Goal: Task Accomplishment & Management: Use online tool/utility

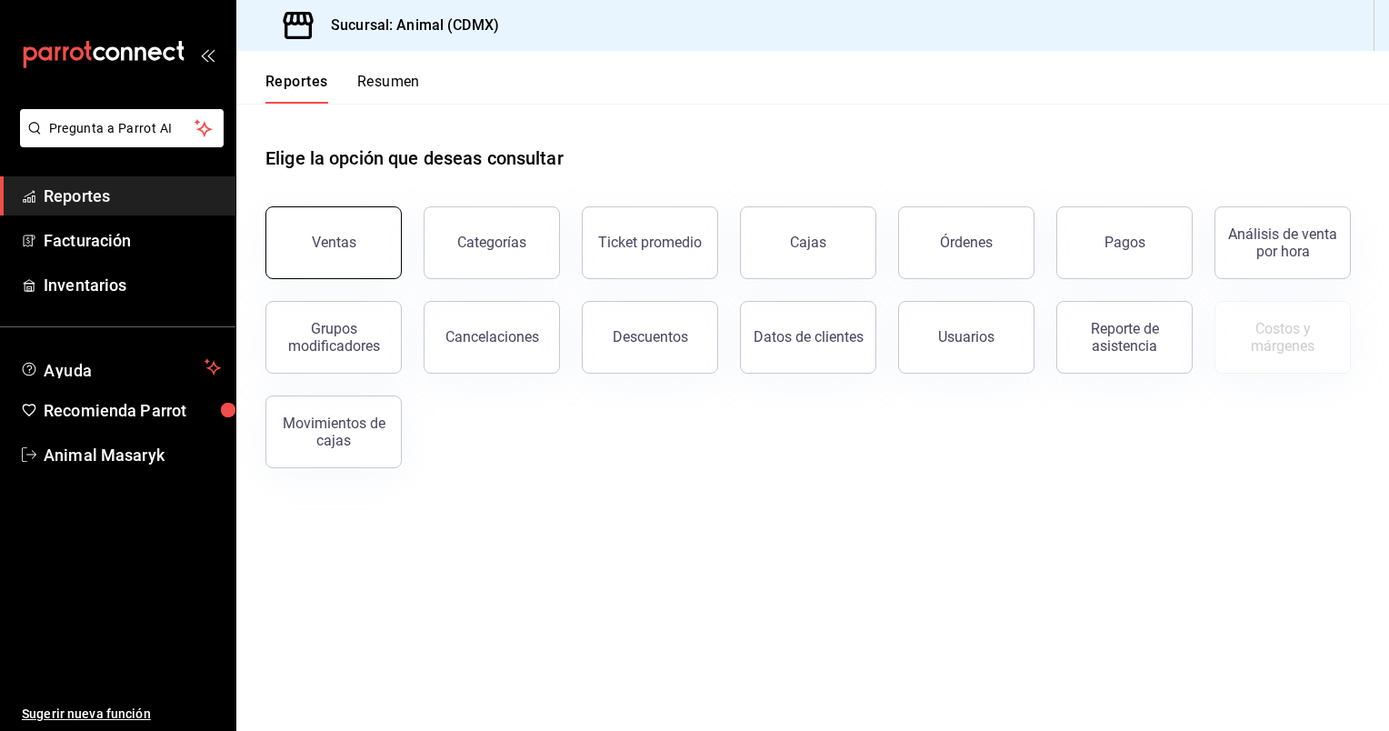
click at [319, 235] on div "Ventas" at bounding box center [334, 242] width 45 height 17
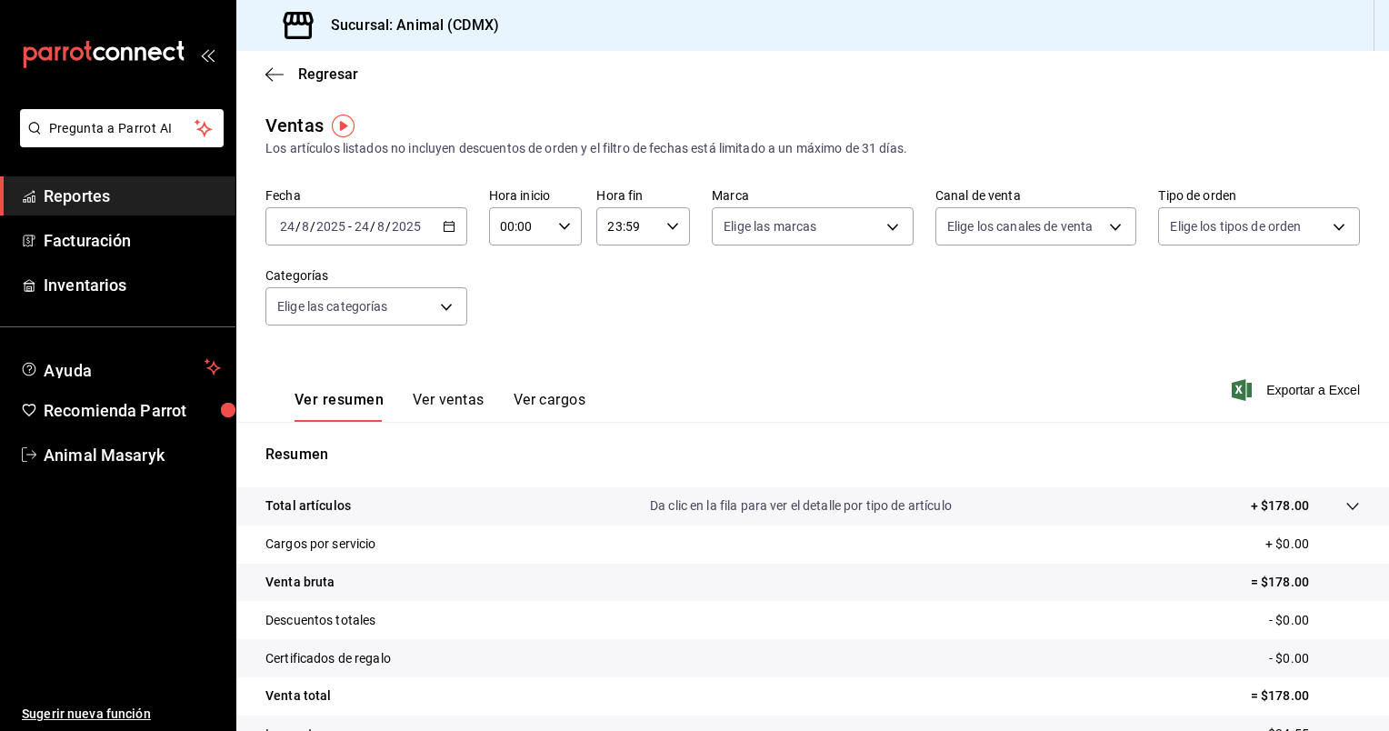
click at [448, 233] on div "2025-08-24 24 / 8 / 2025 - 2025-08-24 24 / 8 / 2025" at bounding box center [366, 226] width 202 height 38
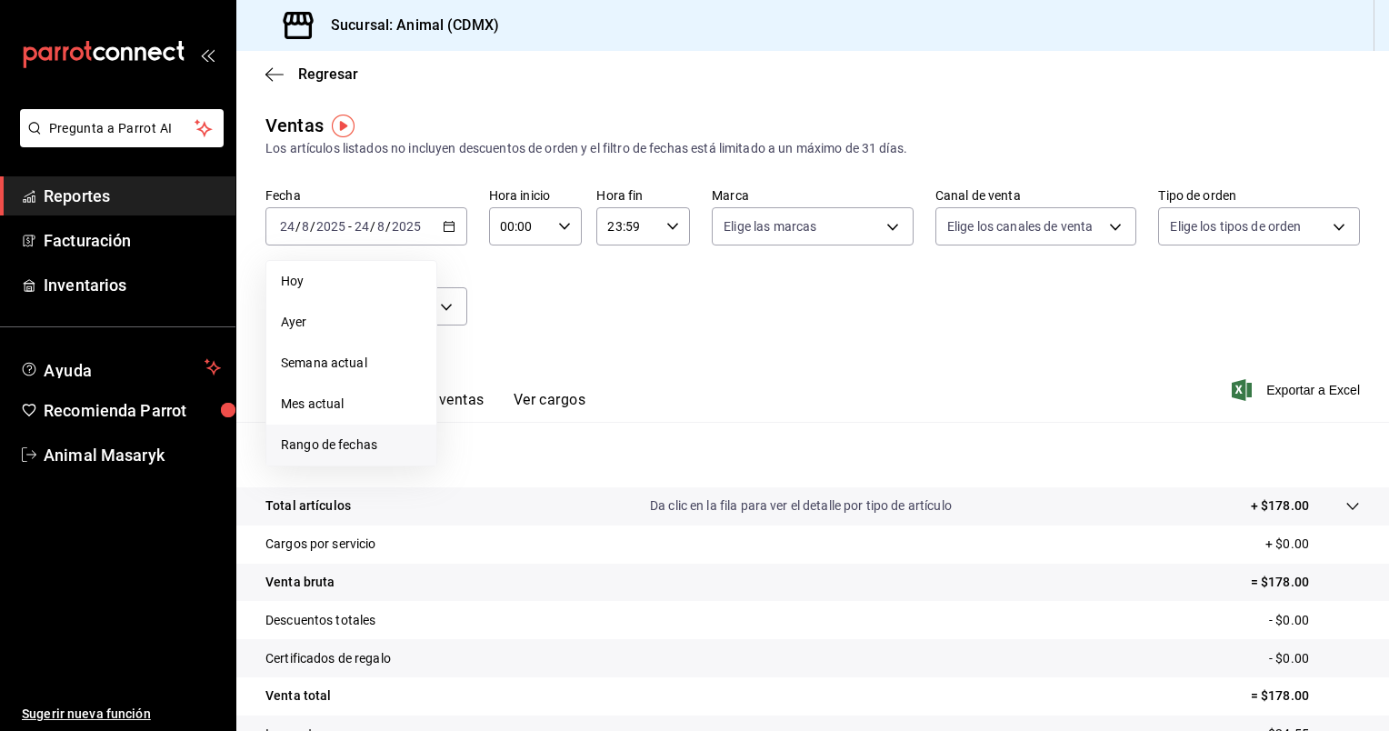
click at [345, 447] on span "Rango de fechas" at bounding box center [351, 444] width 141 height 19
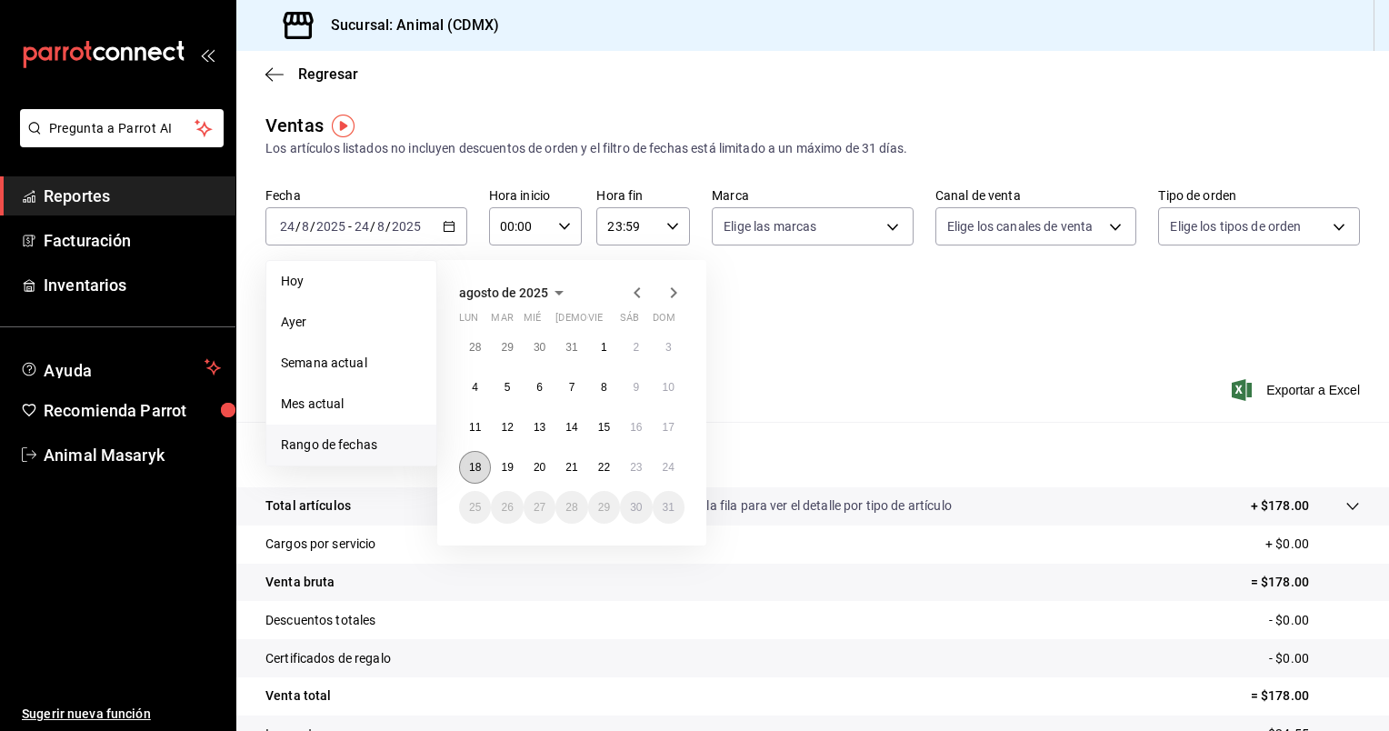
click at [470, 463] on abbr "18" at bounding box center [475, 467] width 12 height 13
click at [665, 466] on abbr "24" at bounding box center [669, 467] width 12 height 13
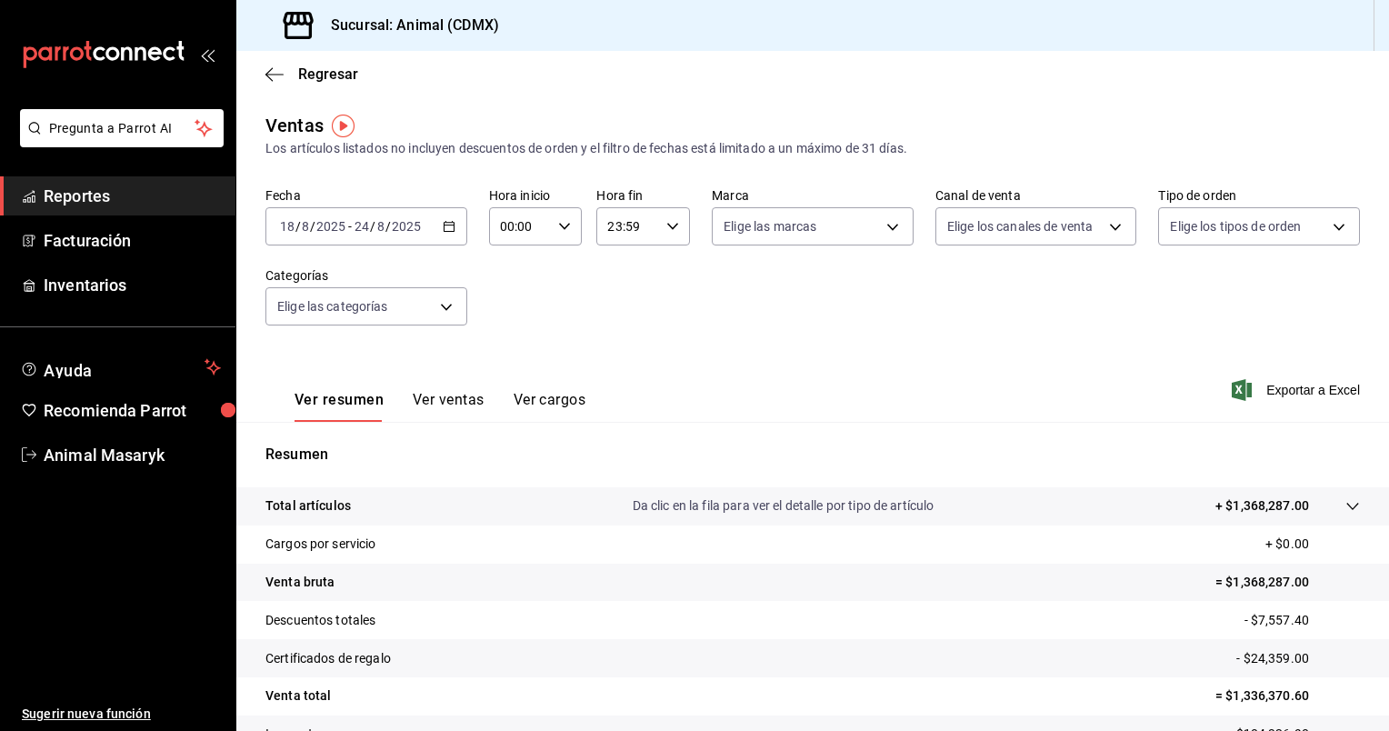
click at [558, 227] on icon "button" at bounding box center [564, 226] width 13 height 13
click at [505, 286] on span "05" at bounding box center [509, 287] width 17 height 15
type input "05:00"
click at [555, 277] on span "00" at bounding box center [555, 272] width 17 height 15
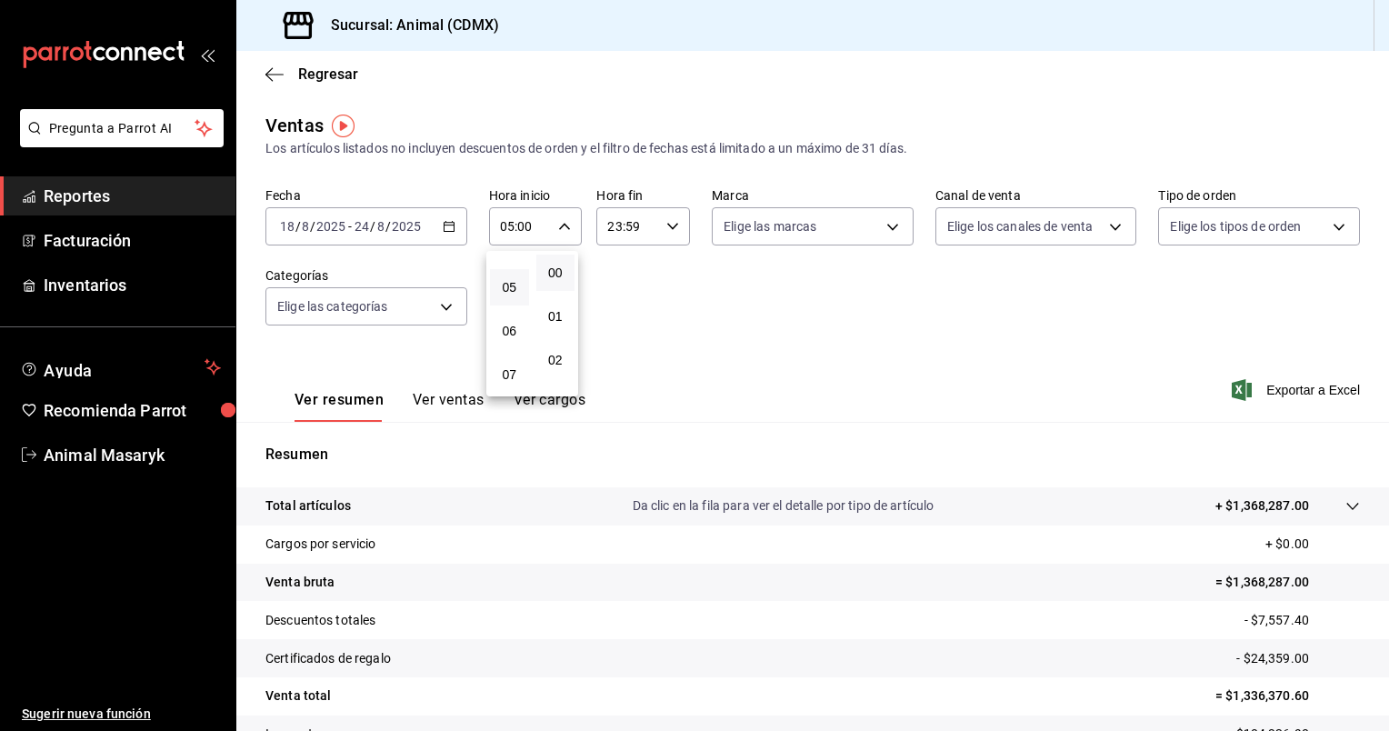
click at [667, 229] on div at bounding box center [694, 365] width 1389 height 731
click at [667, 229] on \(Stroke\) "button" at bounding box center [672, 226] width 11 height 6
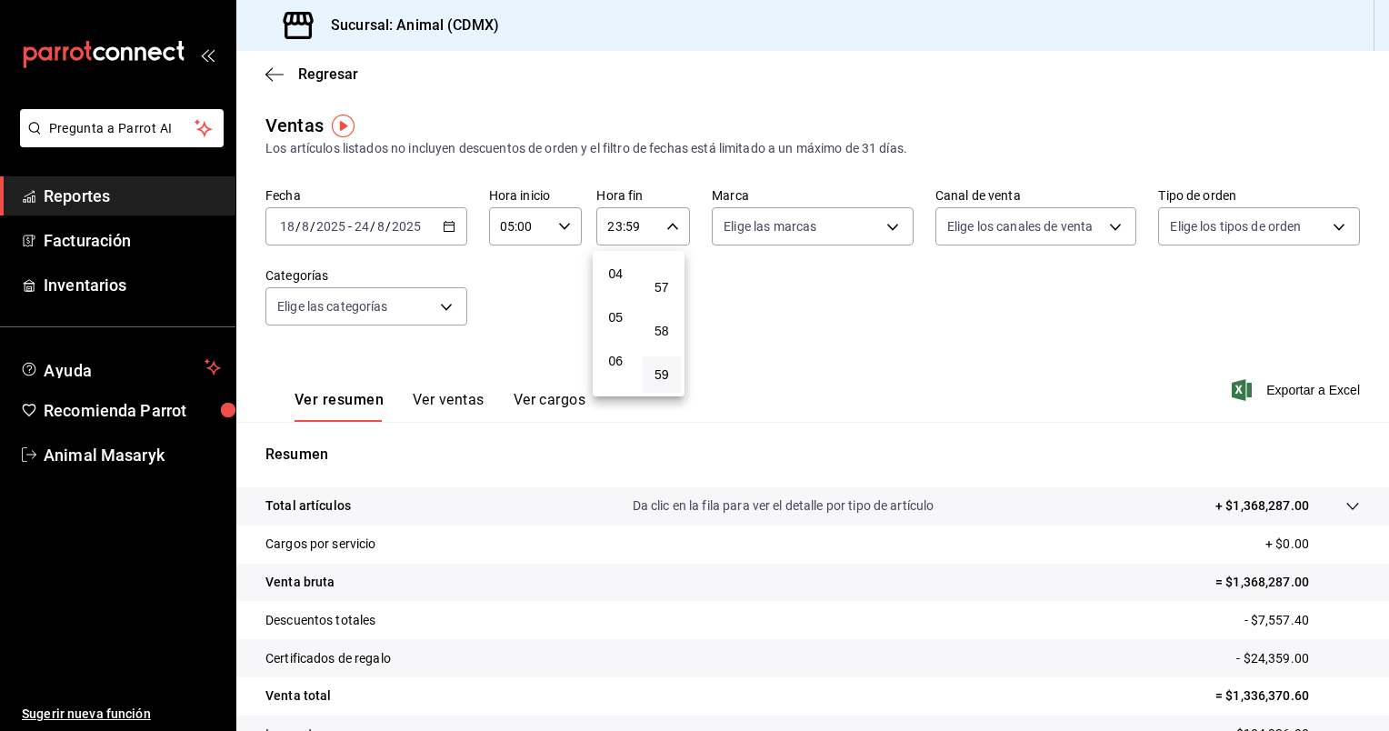
scroll to position [165, 0]
click at [613, 323] on span "05" at bounding box center [615, 326] width 17 height 15
click at [663, 271] on span "00" at bounding box center [662, 272] width 17 height 15
type input "05:00"
click at [884, 231] on div at bounding box center [694, 365] width 1389 height 731
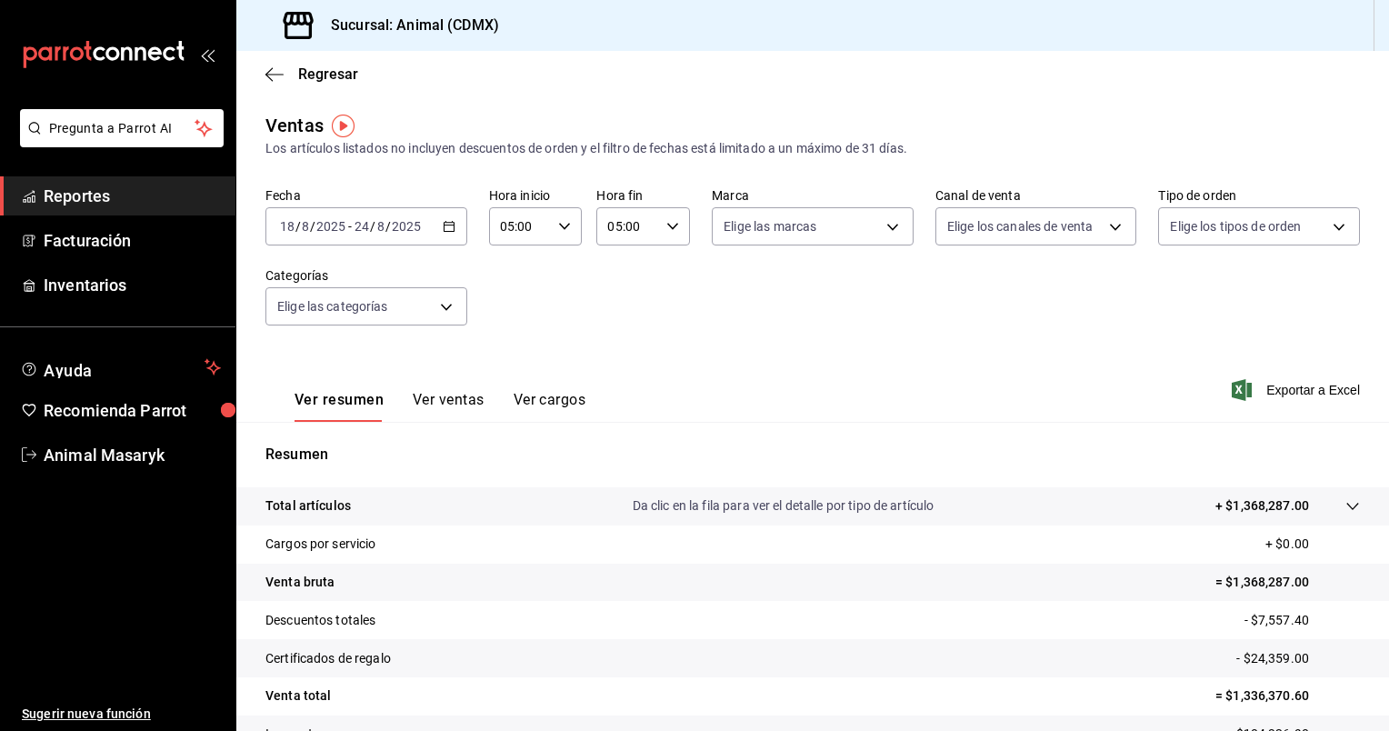
click at [884, 231] on body "Pregunta a Parrot AI Reportes Facturación Inventarios Ayuda Recomienda Parrot A…" at bounding box center [694, 365] width 1389 height 731
click at [795, 369] on li "Animal (CDMX)" at bounding box center [805, 357] width 197 height 41
type input "cb0f6aec-1481-4e37-861c-bab9b3a65b14"
checkbox input "true"
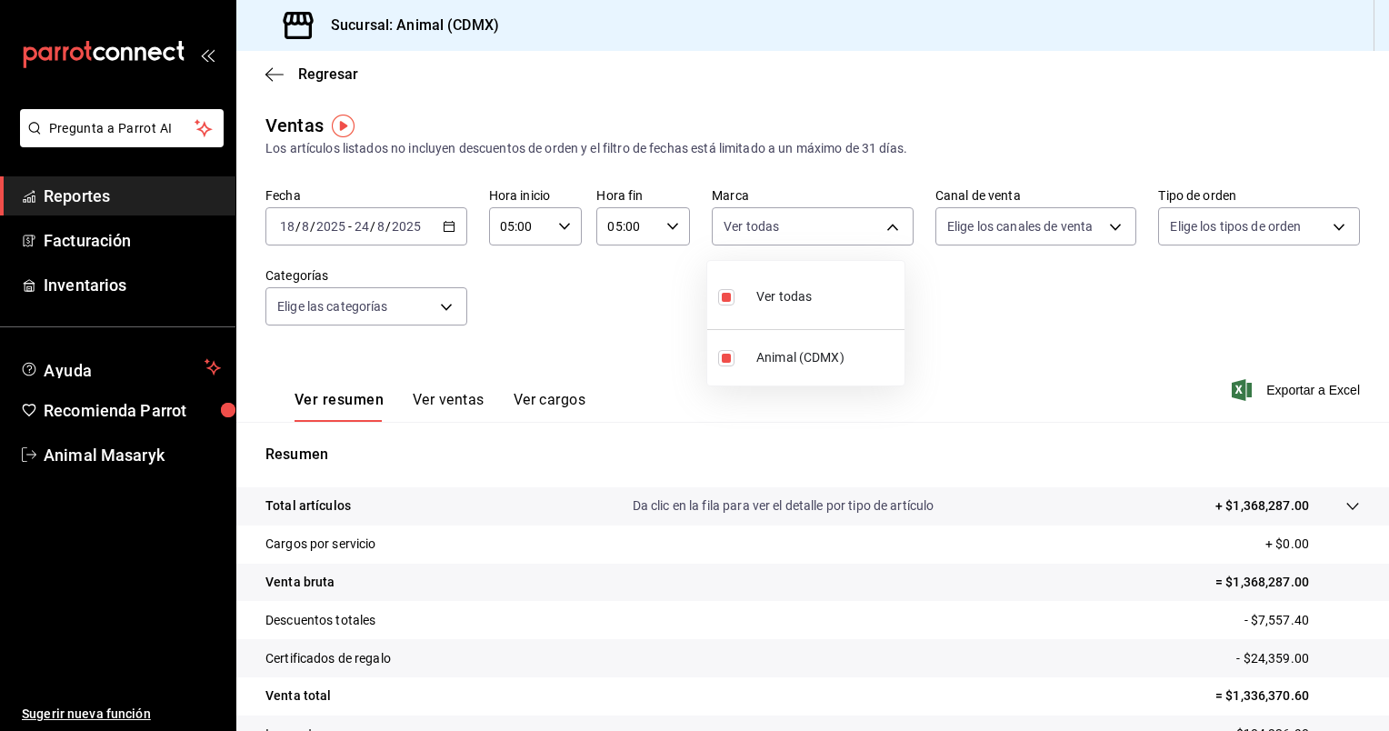
click at [1108, 231] on div at bounding box center [694, 365] width 1389 height 731
click at [1108, 231] on body "Pregunta a Parrot AI Reportes Facturación Inventarios Ayuda Recomienda Parrot A…" at bounding box center [694, 365] width 1389 height 731
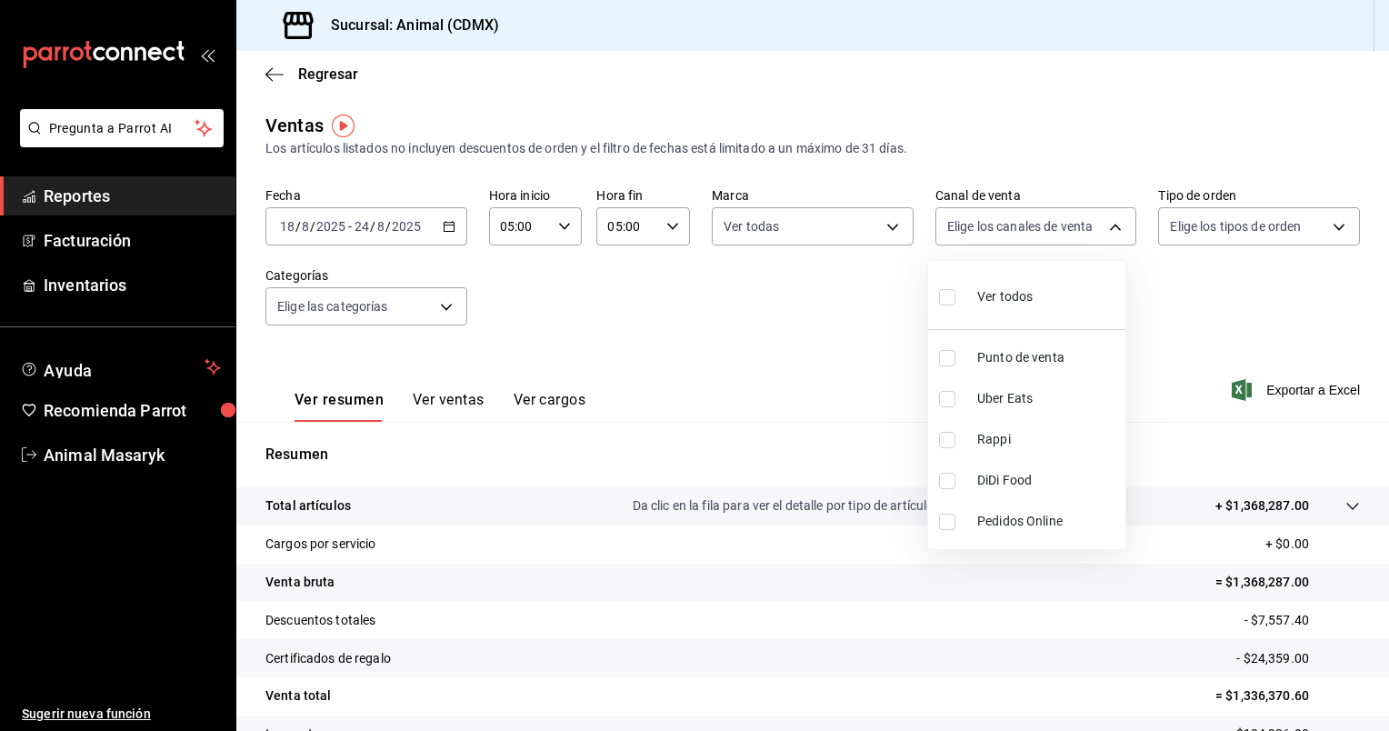
click at [982, 295] on span "Ver todos" at bounding box center [1004, 296] width 55 height 19
type input "PARROT,UBER_EATS,RAPPI,DIDI_FOOD,ONLINE"
checkbox input "true"
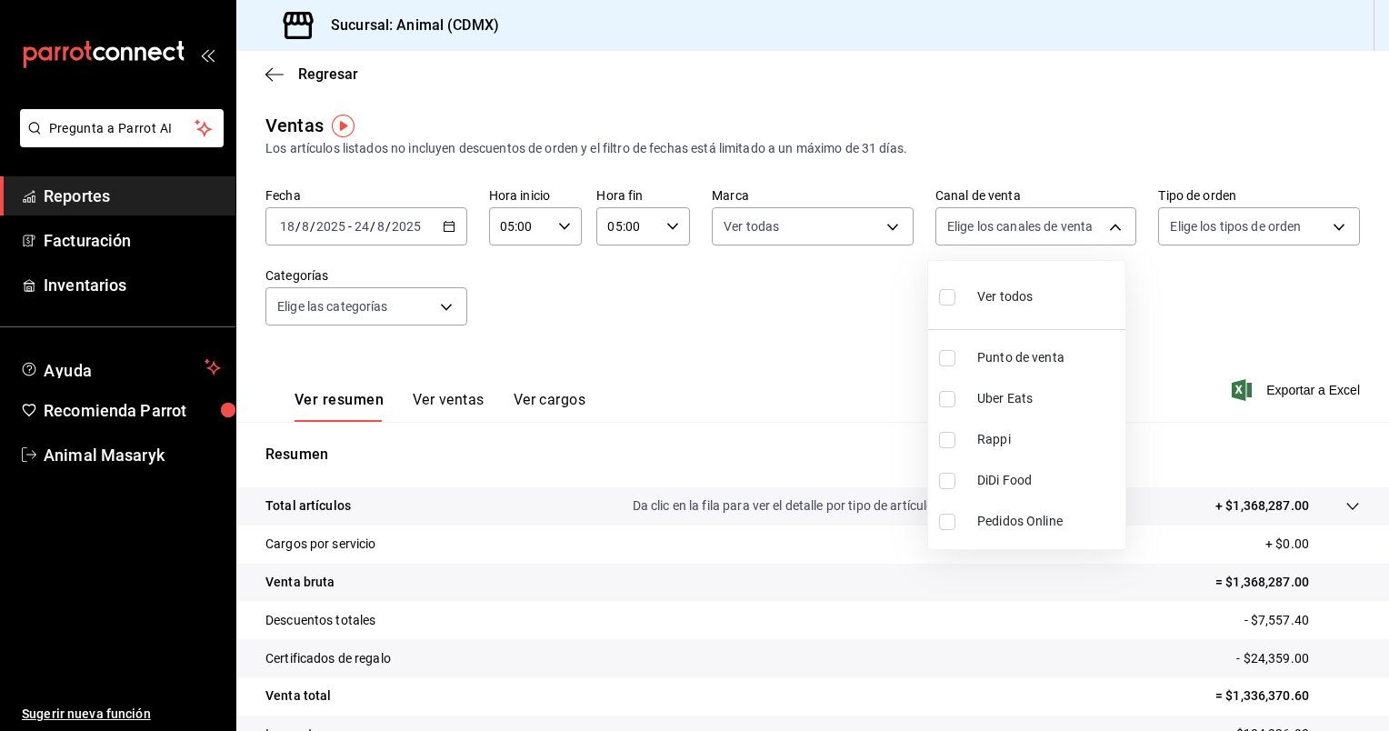
checkbox input "true"
click at [1327, 236] on div at bounding box center [694, 365] width 1389 height 731
click at [1327, 236] on body "Pregunta a Parrot AI Reportes Facturación Inventarios Ayuda Recomienda Parrot A…" at bounding box center [694, 365] width 1389 height 731
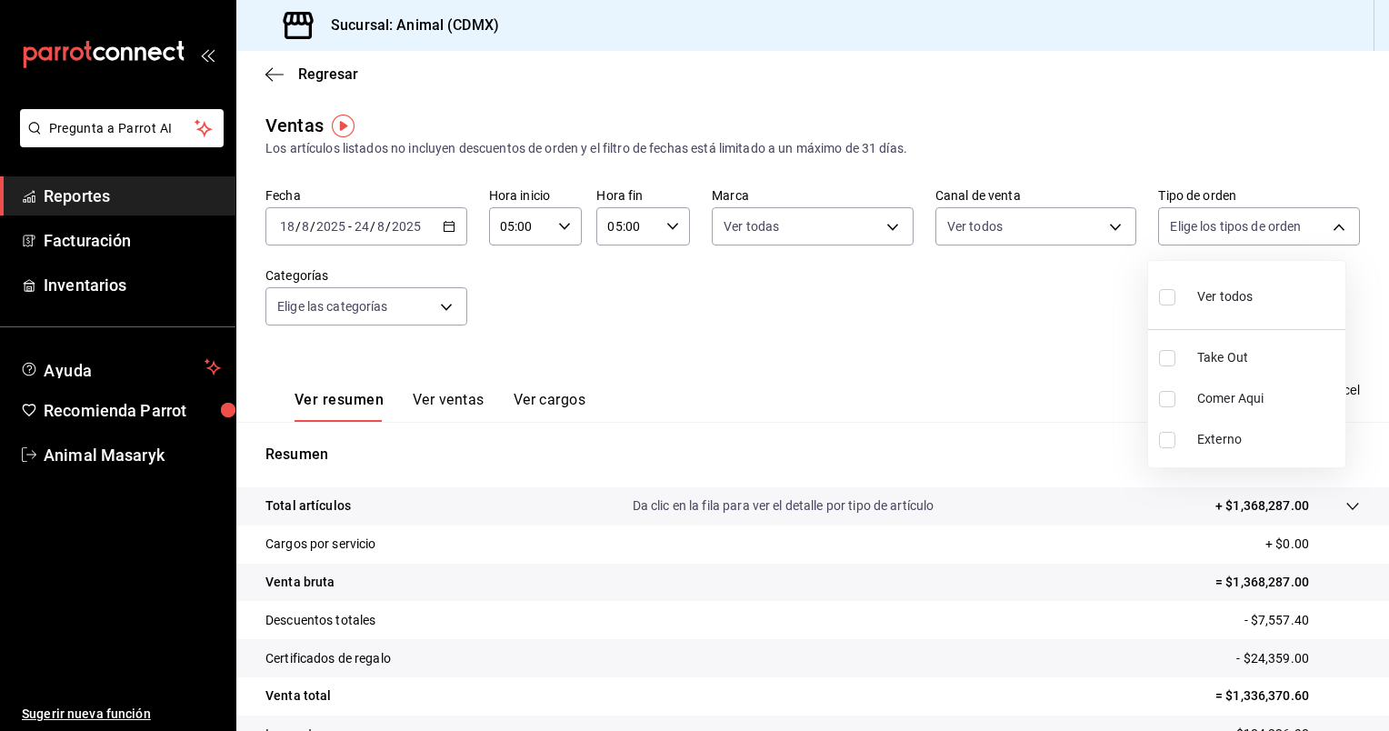
click at [1162, 316] on li "Ver todos" at bounding box center [1246, 295] width 197 height 54
type input "ad44a823-99d3-4372-a913-4cf57f2a9ac0,b8ee5ff1-85c8-4a81-aa51-555e6c8ba0c6,EXTER…"
checkbox input "true"
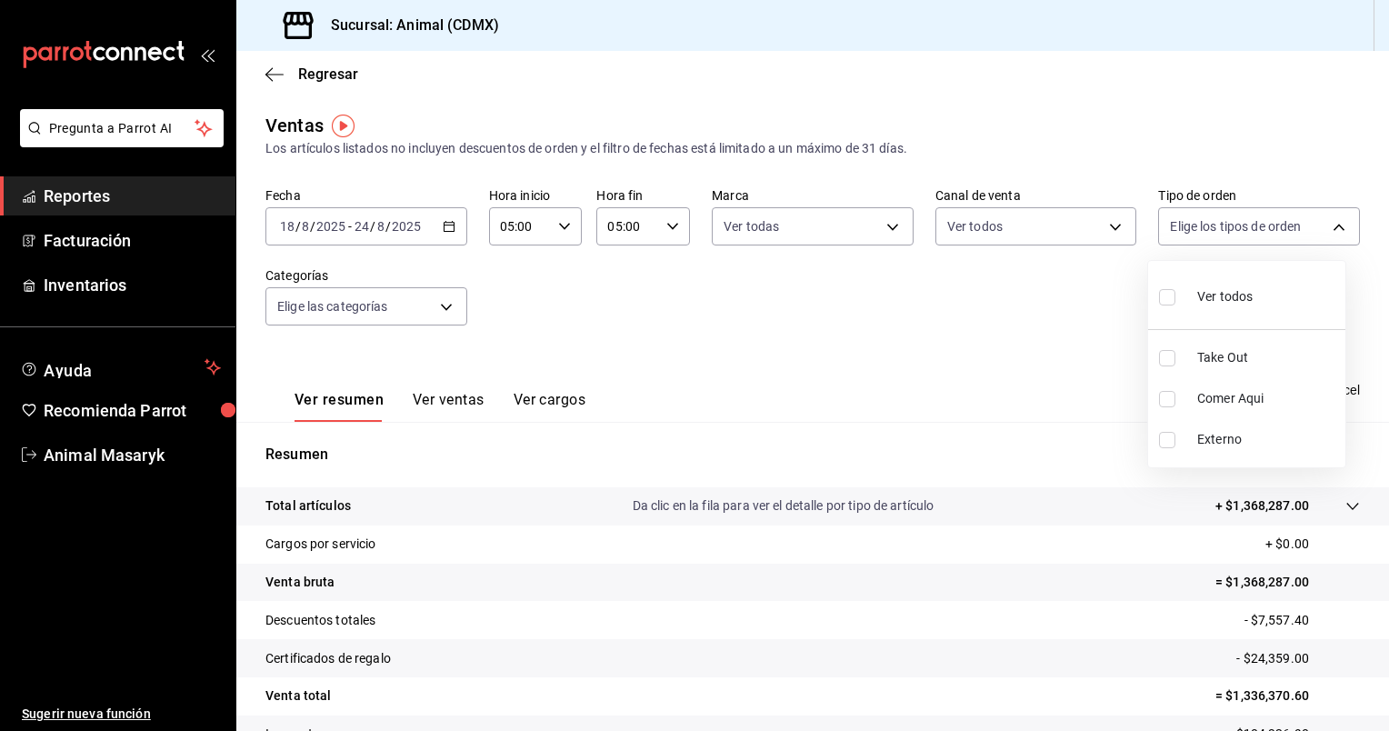
checkbox input "true"
click at [442, 309] on div at bounding box center [694, 365] width 1389 height 731
click at [442, 309] on body "Pregunta a Parrot AI Reportes Facturación Inventarios Ayuda Recomienda Parrot A…" at bounding box center [694, 365] width 1389 height 731
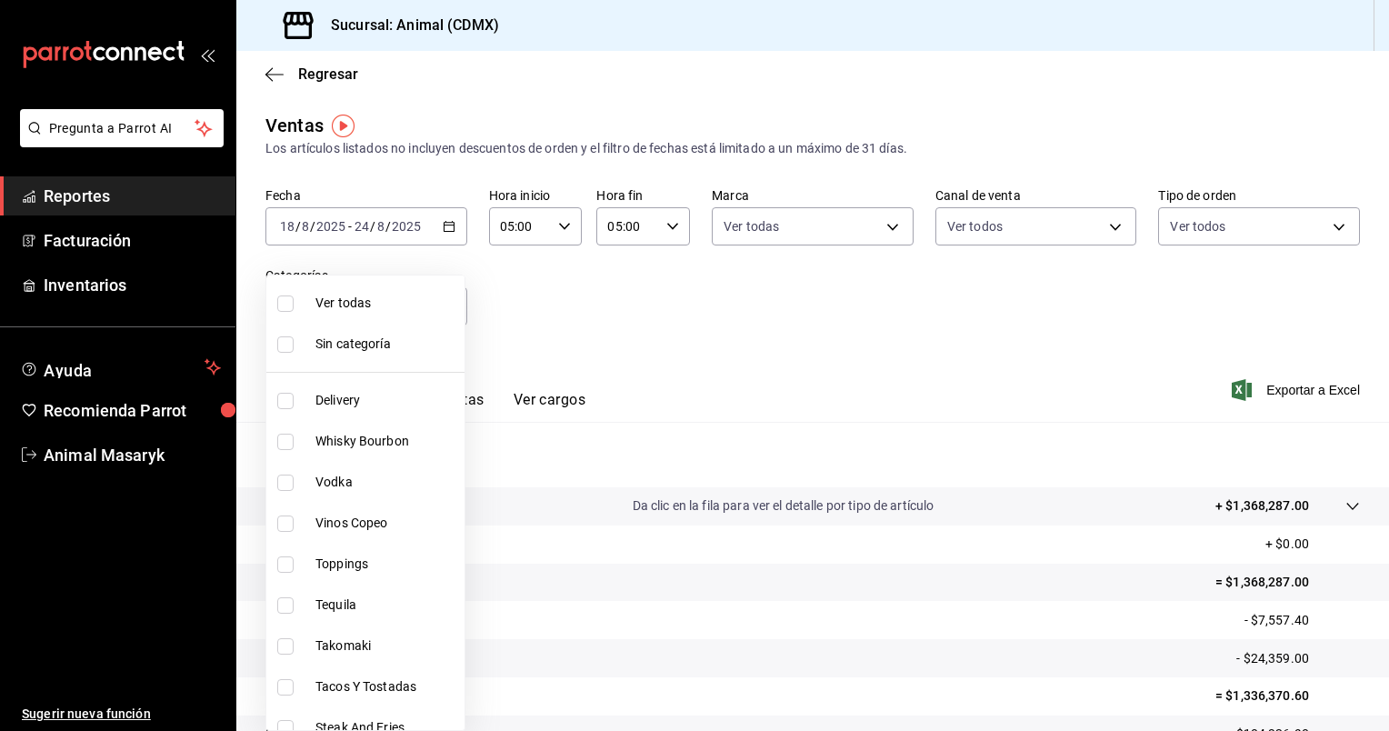
click at [382, 316] on li "Ver todas" at bounding box center [365, 303] width 198 height 41
type input "281688af-6220-48ae-86b9-ca5e6f63eb3e,2ffeebaa-176c-4024-95f8-553ffecca8da,37769…"
checkbox input "true"
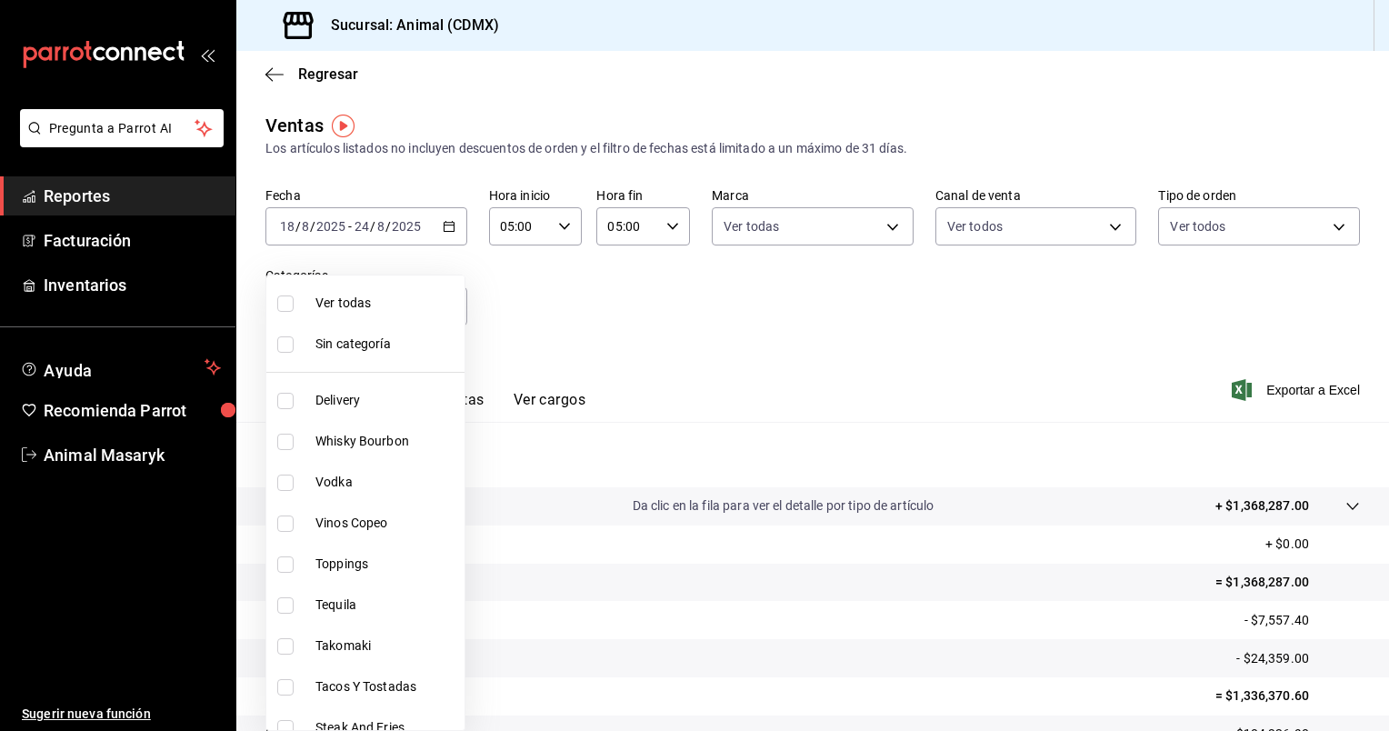
checkbox input "true"
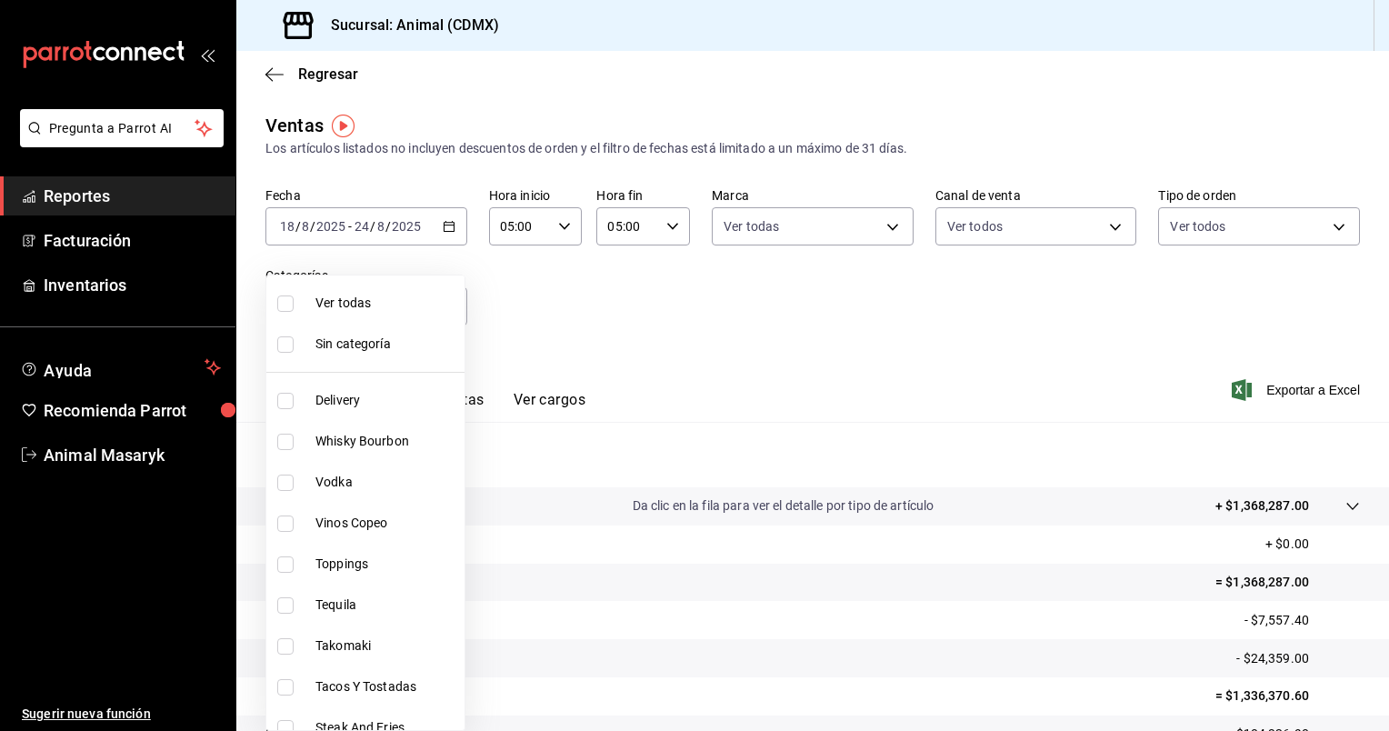
checkbox input "true"
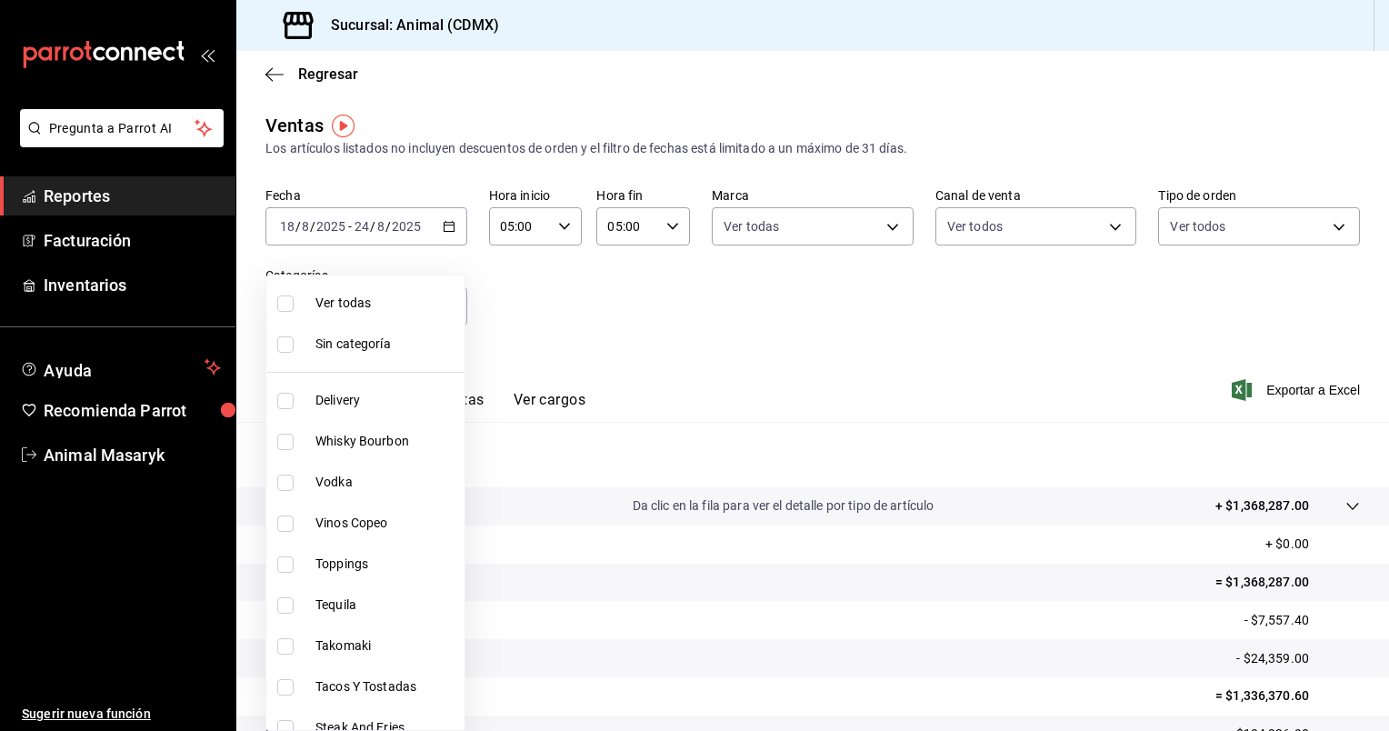
checkbox input "true"
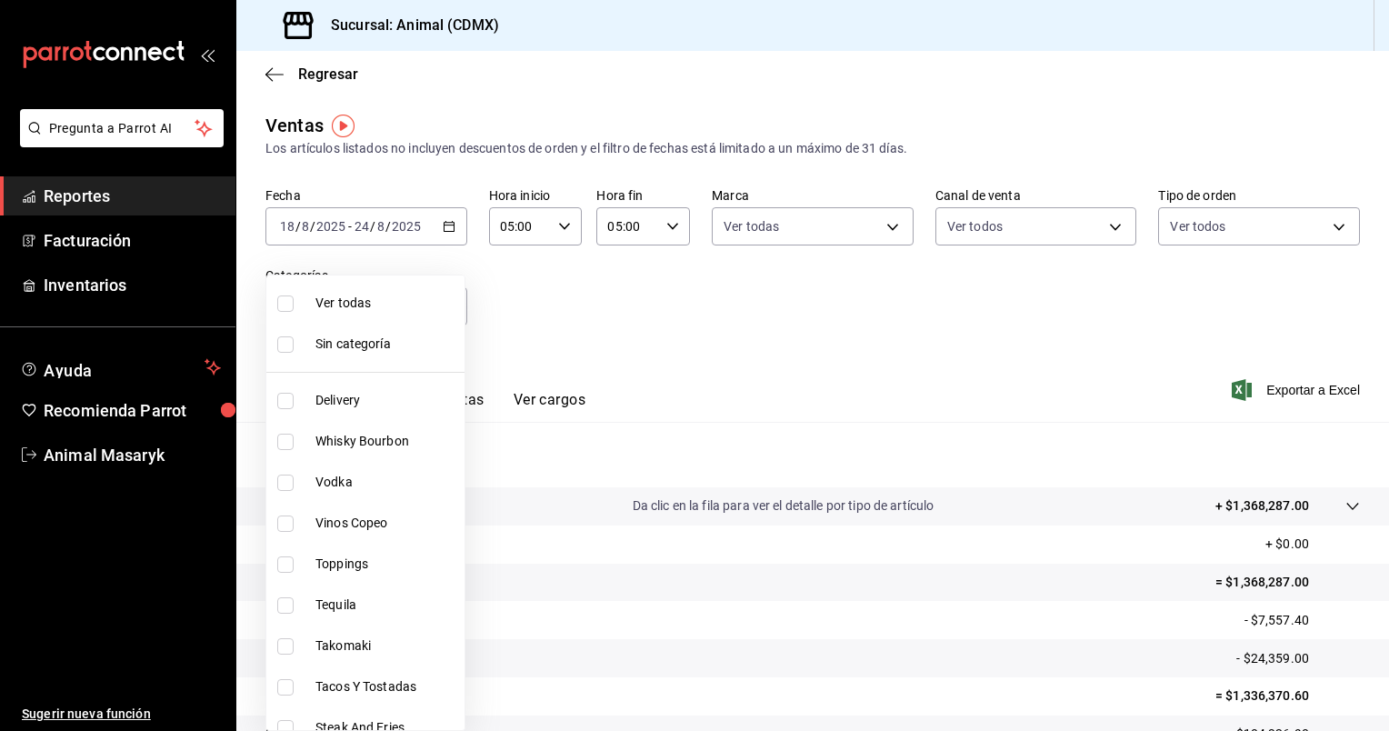
checkbox input "true"
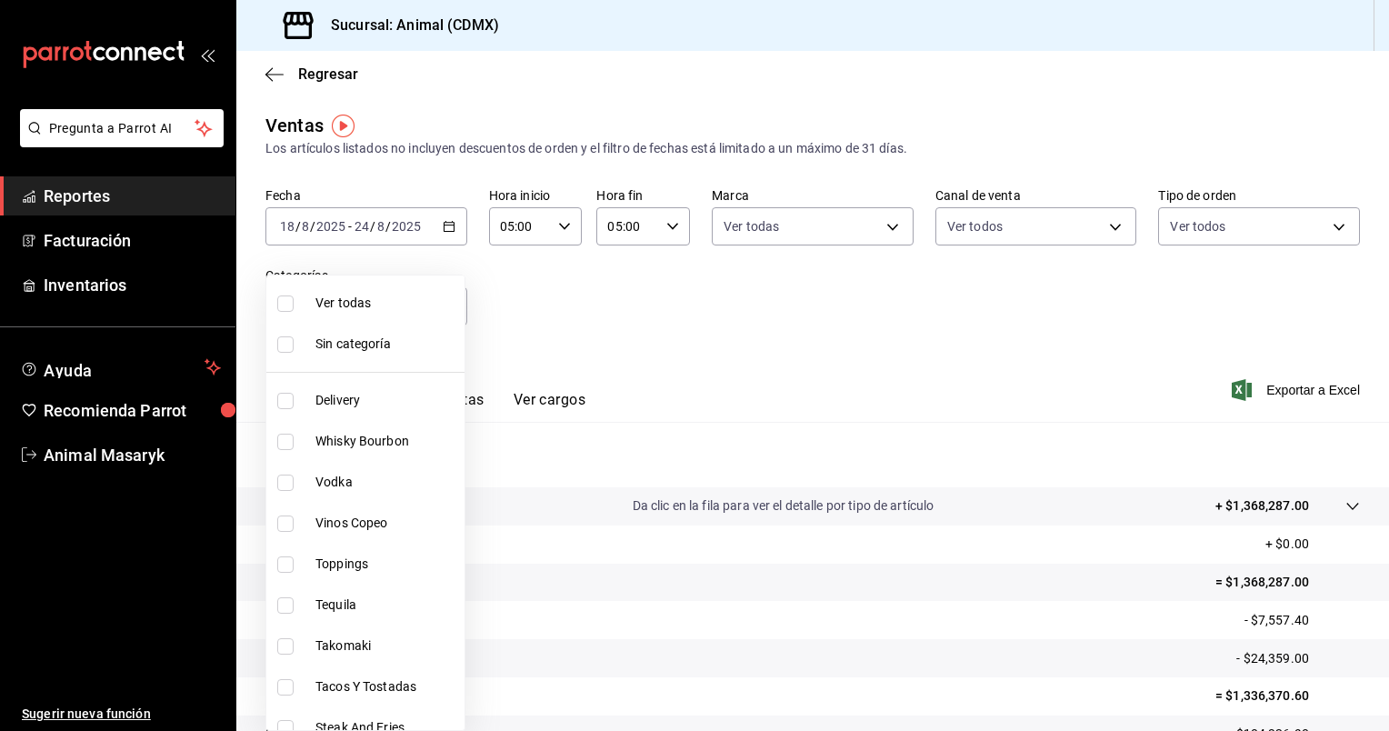
checkbox input "true"
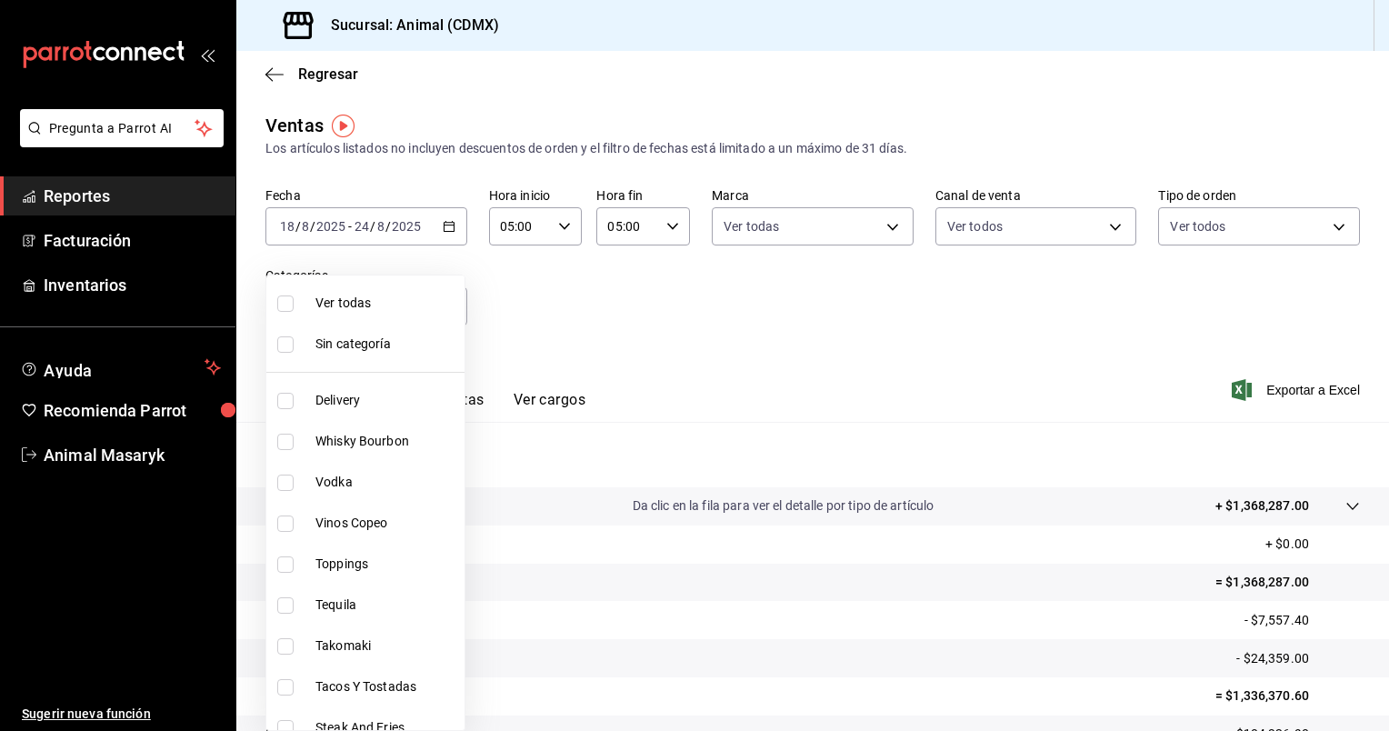
checkbox input "true"
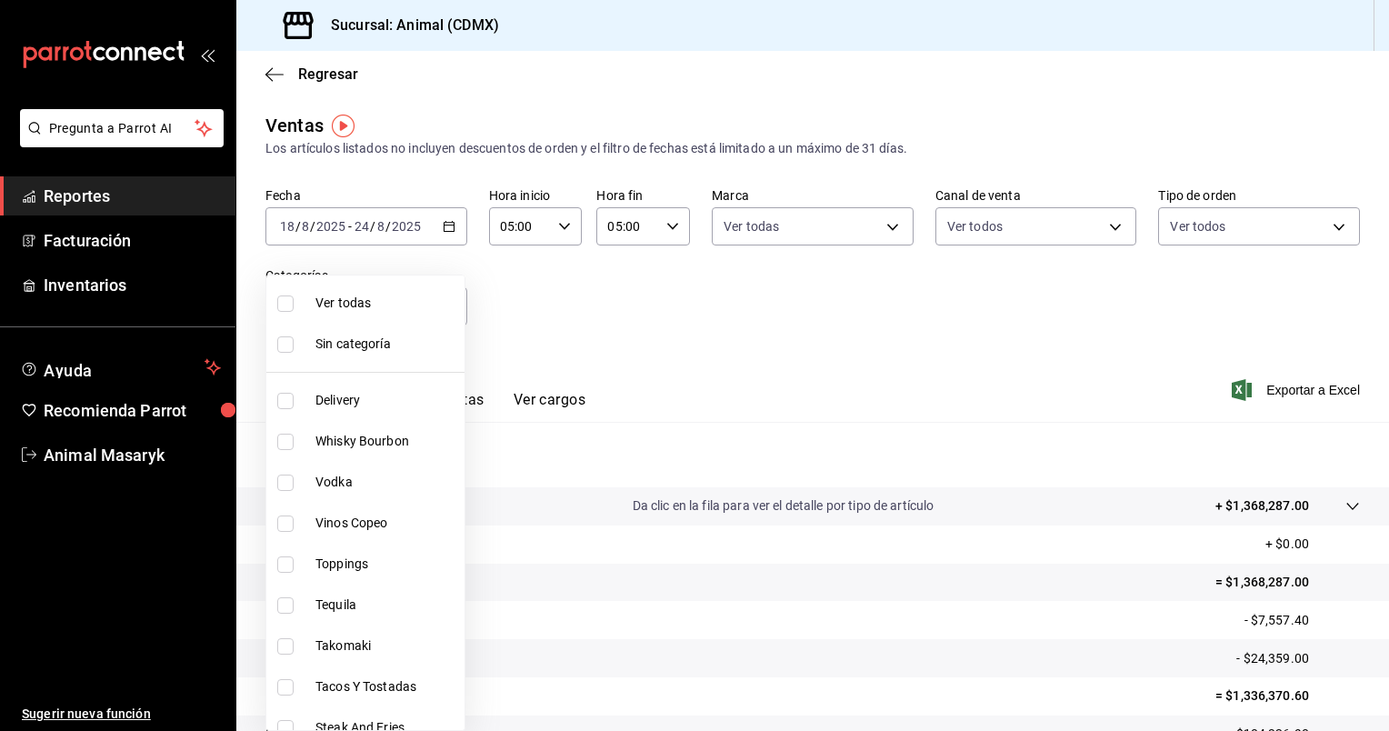
checkbox input "true"
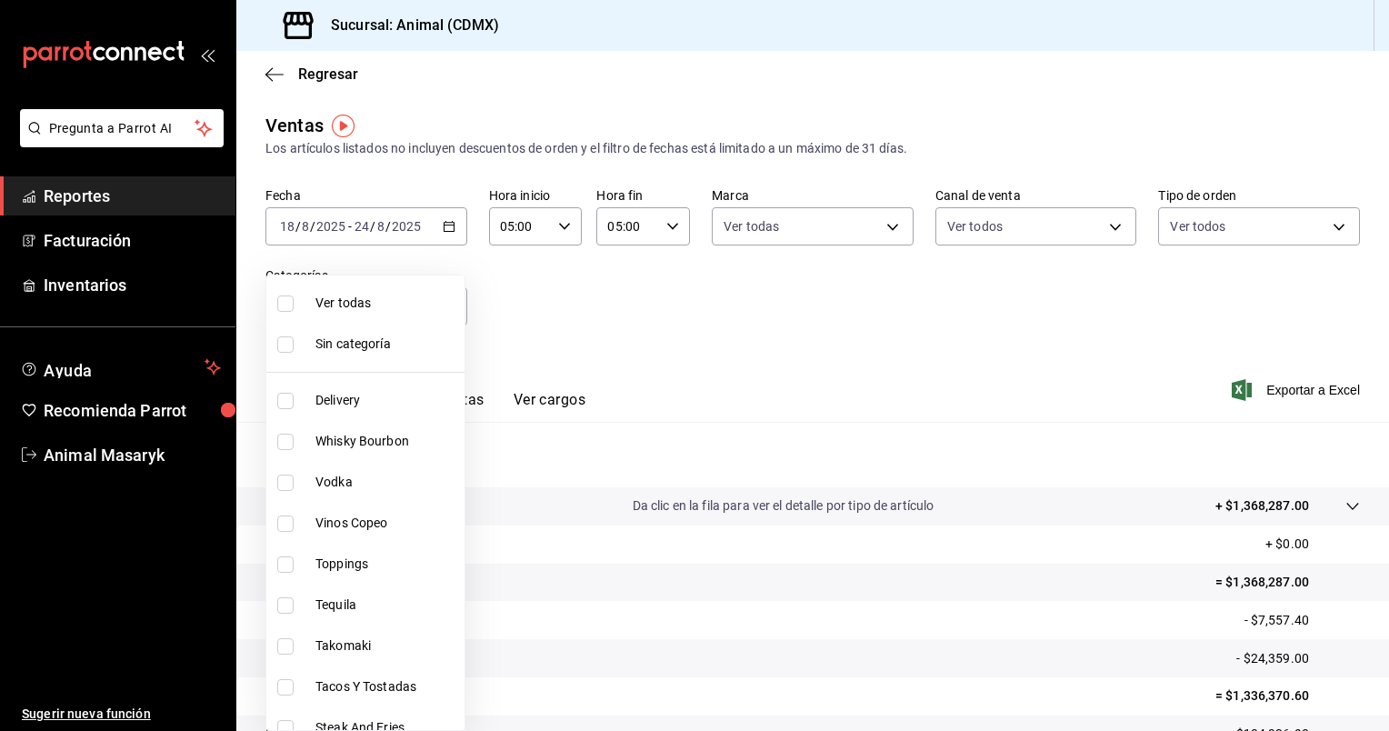
checkbox input "true"
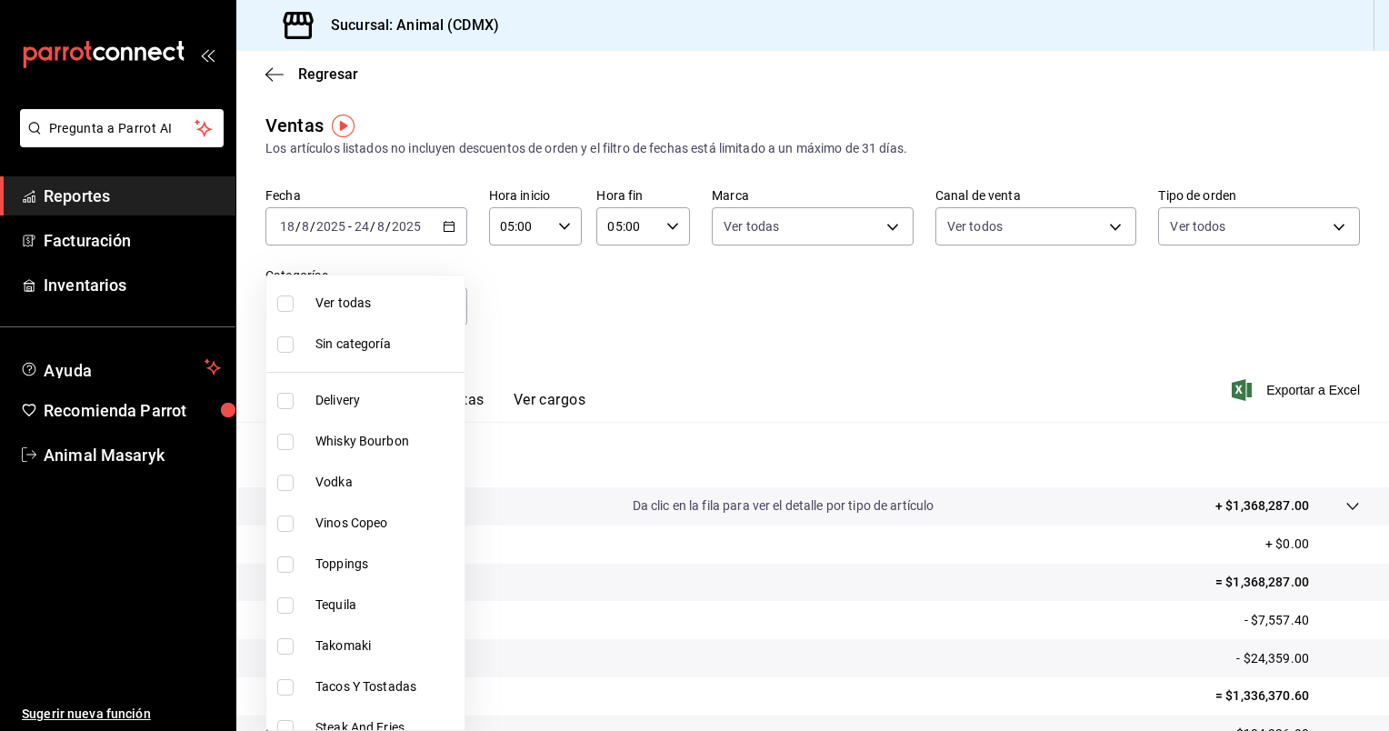
checkbox input "true"
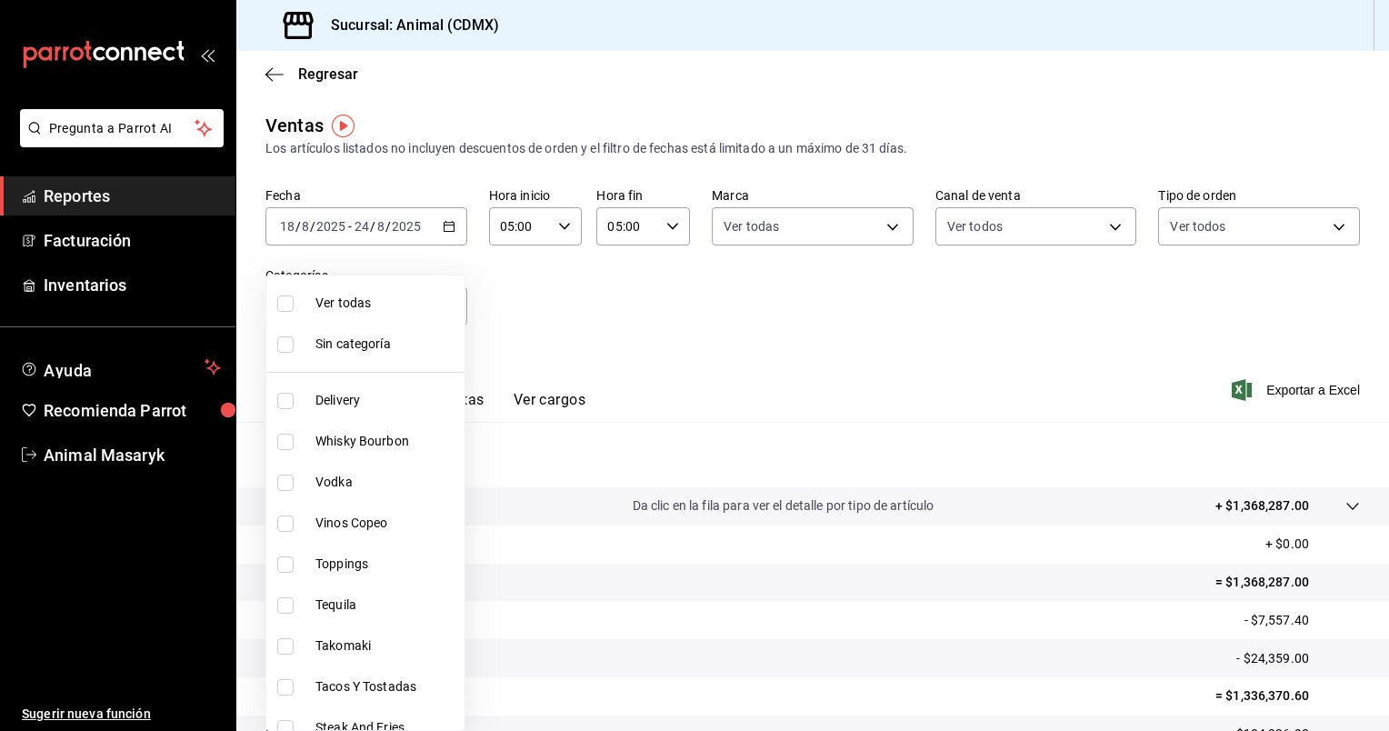
checkbox input "true"
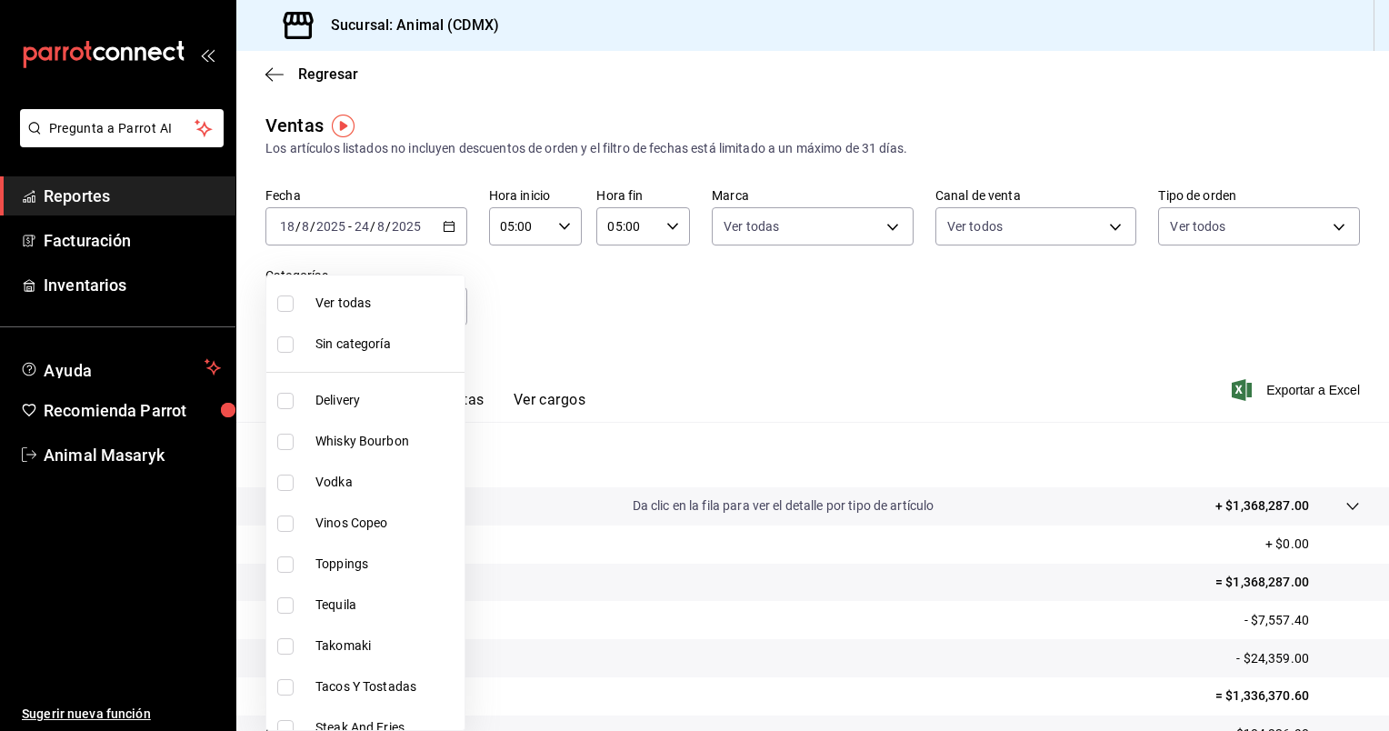
checkbox input "true"
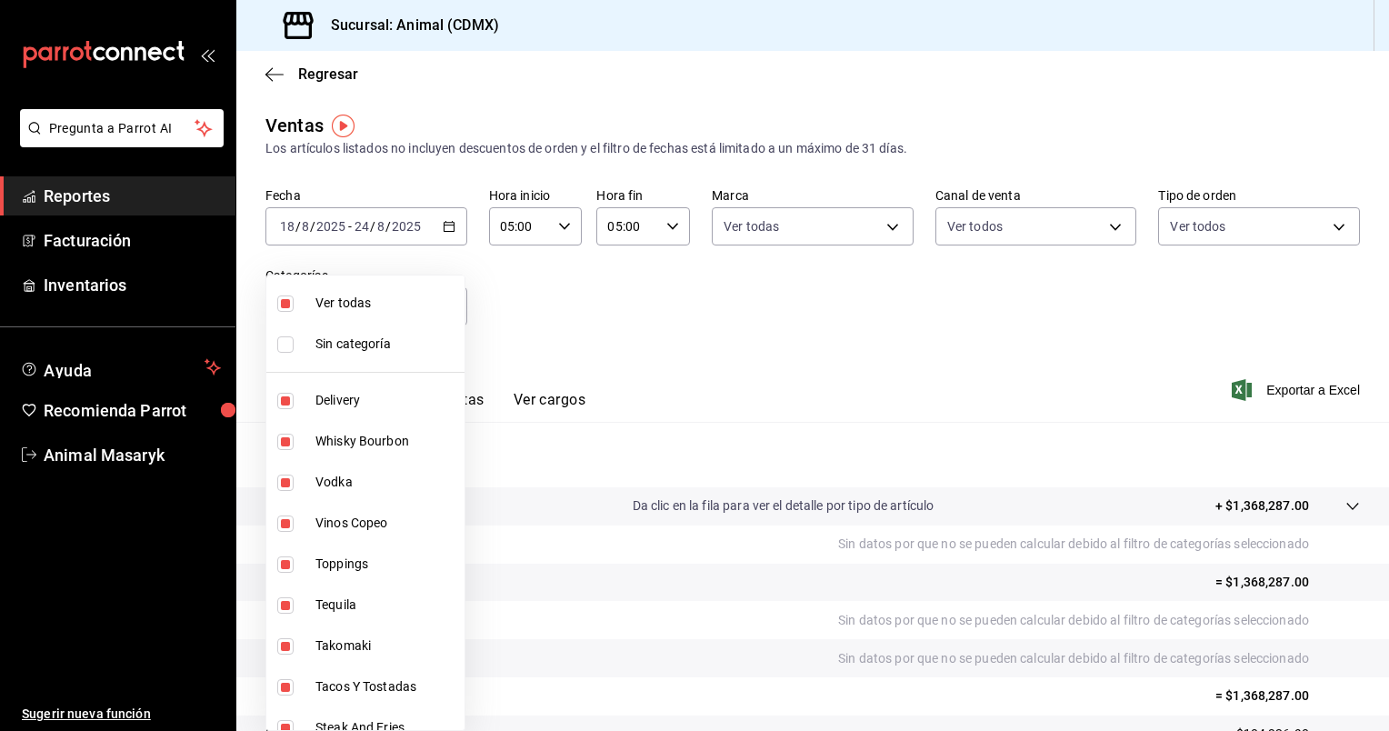
click at [744, 330] on div at bounding box center [694, 365] width 1389 height 731
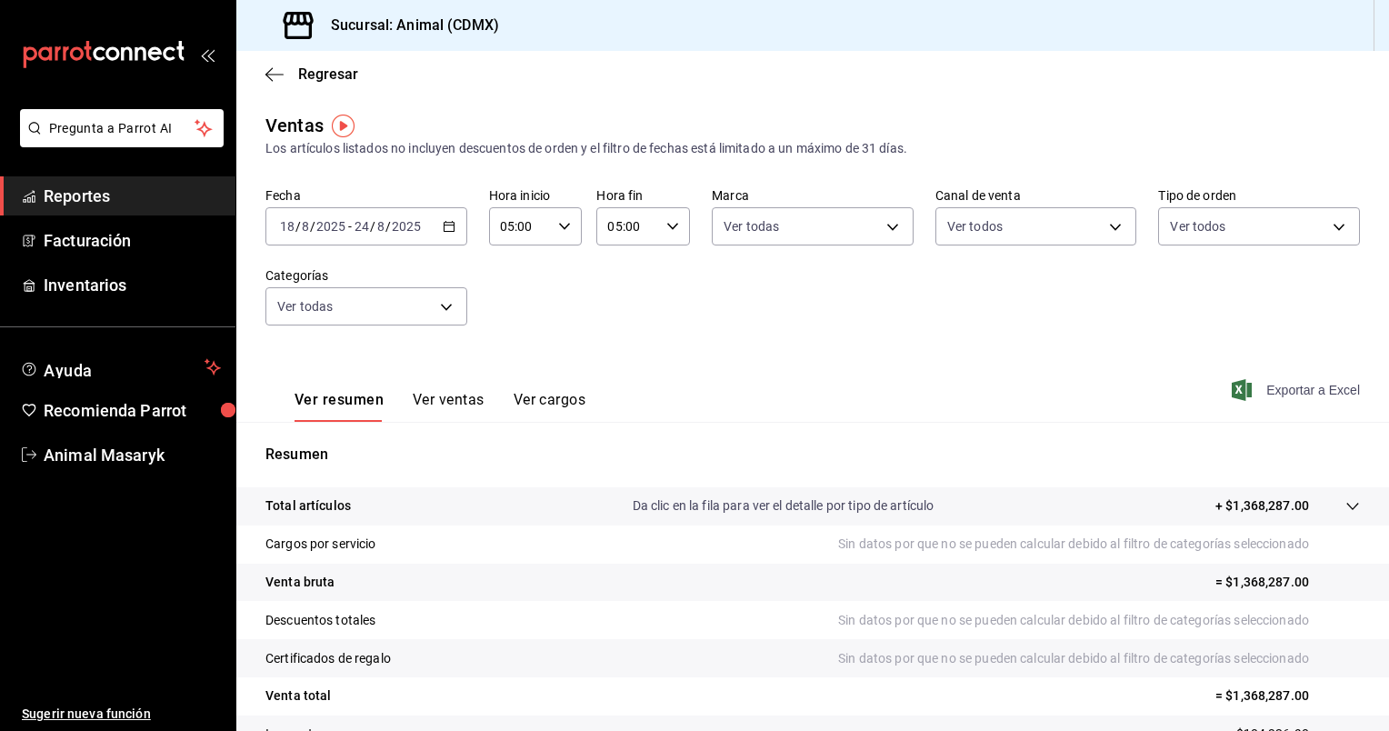
click at [1316, 394] on span "Exportar a Excel" at bounding box center [1298, 390] width 125 height 22
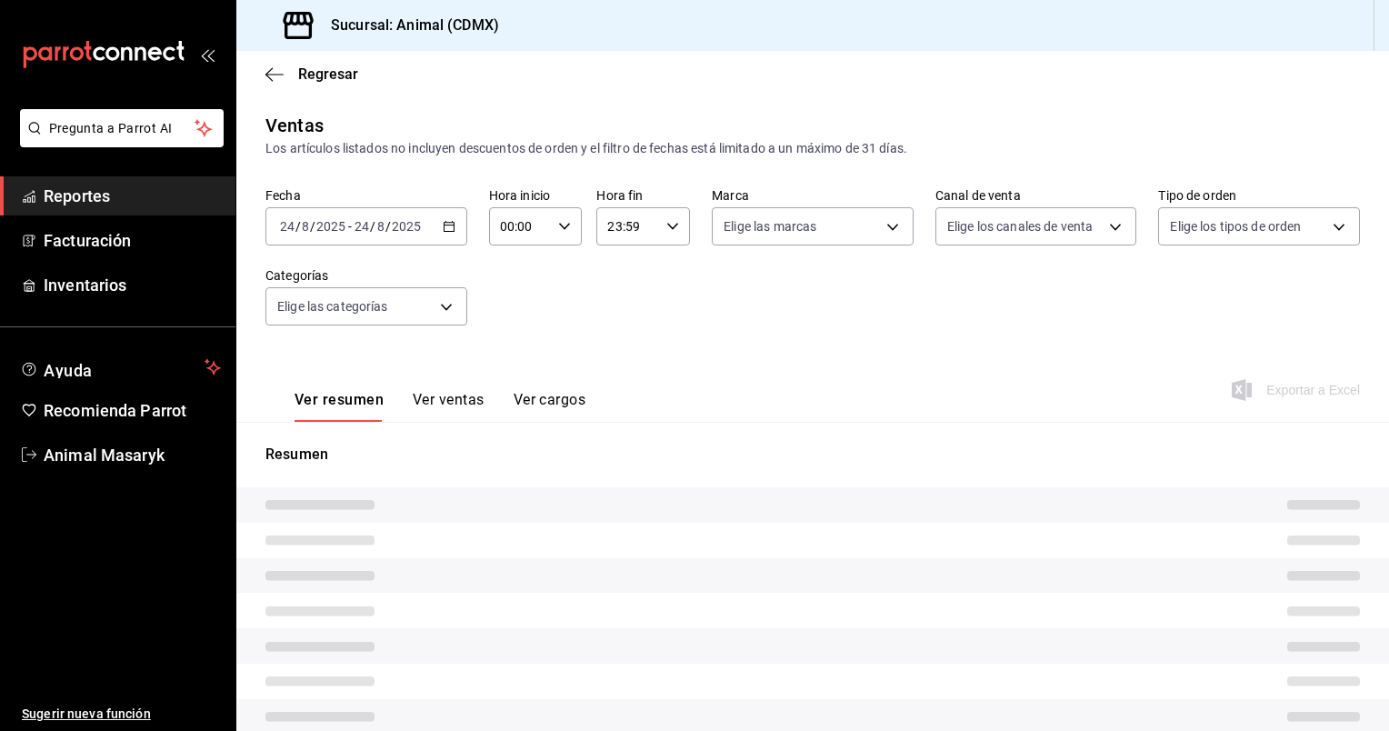
type input "05:00"
type input "281688af-6220-48ae-86b9-ca5e6f63eb3e,2ffeebaa-176c-4024-95f8-553ffecca8da,37769…"
type input "cb0f6aec-1481-4e37-861c-bab9b3a65b14"
type input "PARROT,UBER_EATS,RAPPI,DIDI_FOOD,ONLINE"
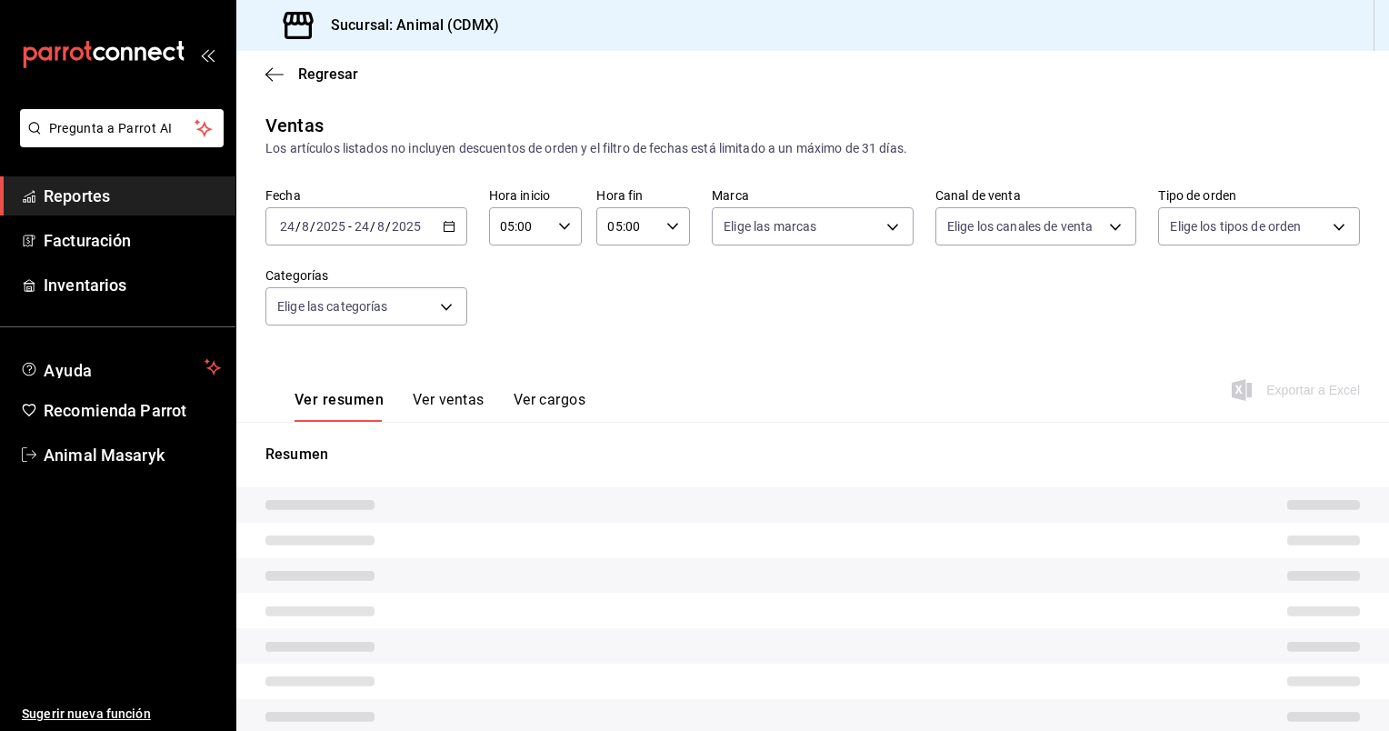
type input "ad44a823-99d3-4372-a913-4cf57f2a9ac0,b8ee5ff1-85c8-4a81-aa51-555e6c8ba0c6,EXTER…"
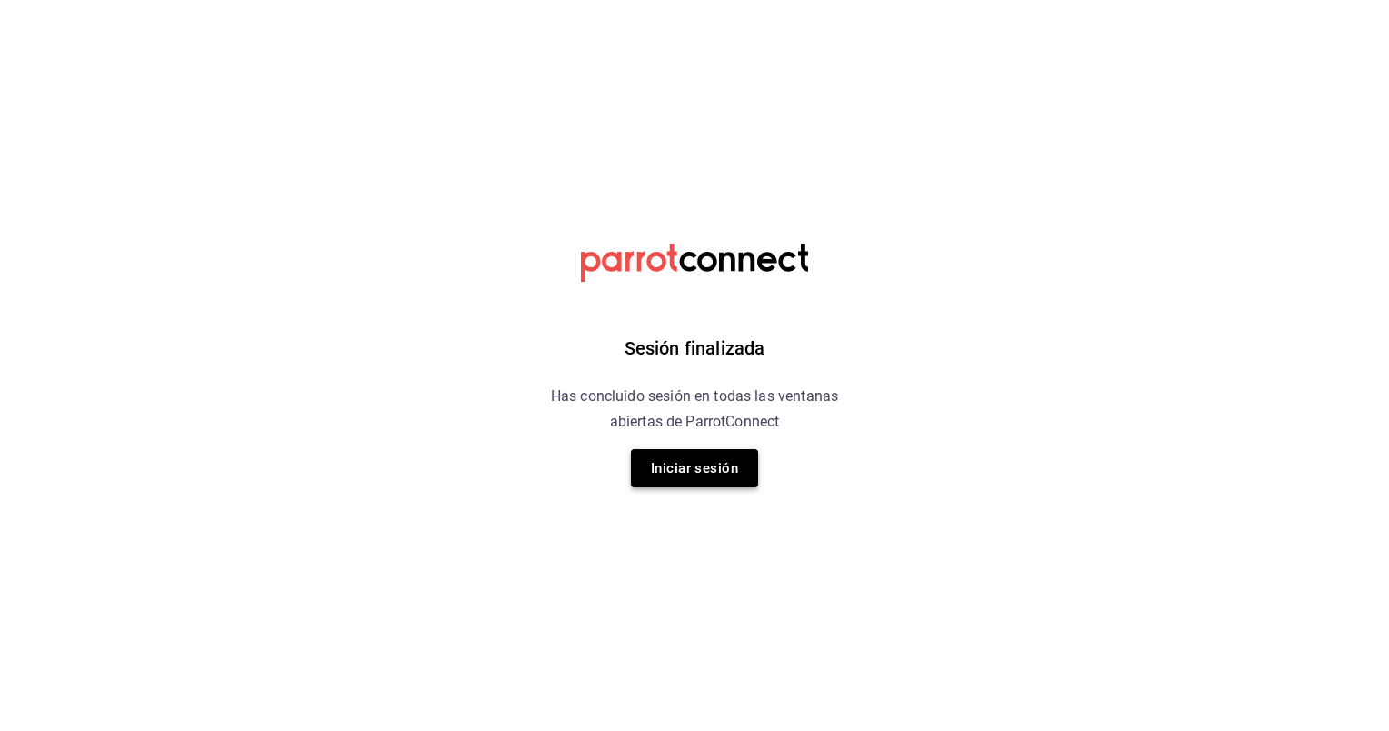
click at [712, 464] on button "Iniciar sesión" at bounding box center [694, 468] width 127 height 38
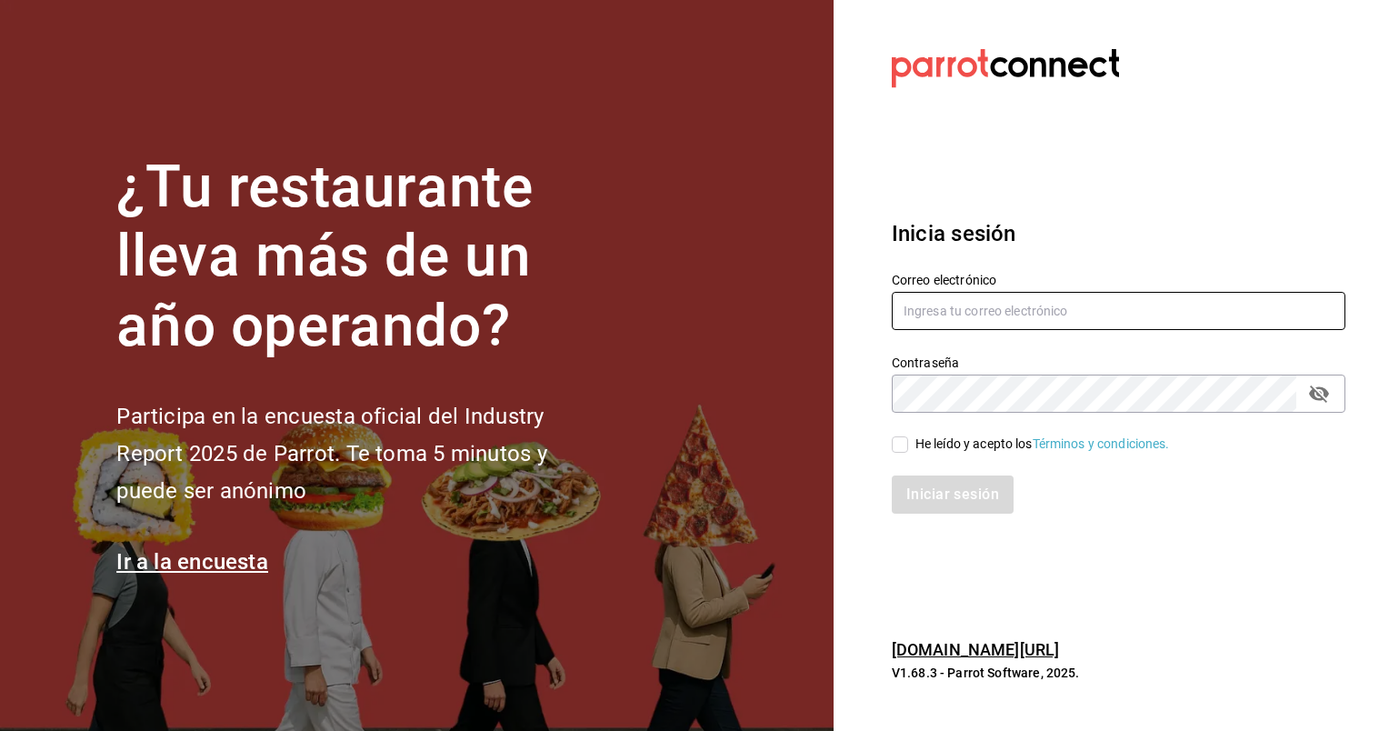
type input "[EMAIL_ADDRESS][DOMAIN_NAME]"
click at [899, 447] on input "He leído y acepto los Términos y condiciones." at bounding box center [900, 444] width 16 height 16
checkbox input "true"
click at [959, 495] on button "Iniciar sesión" at bounding box center [954, 494] width 124 height 38
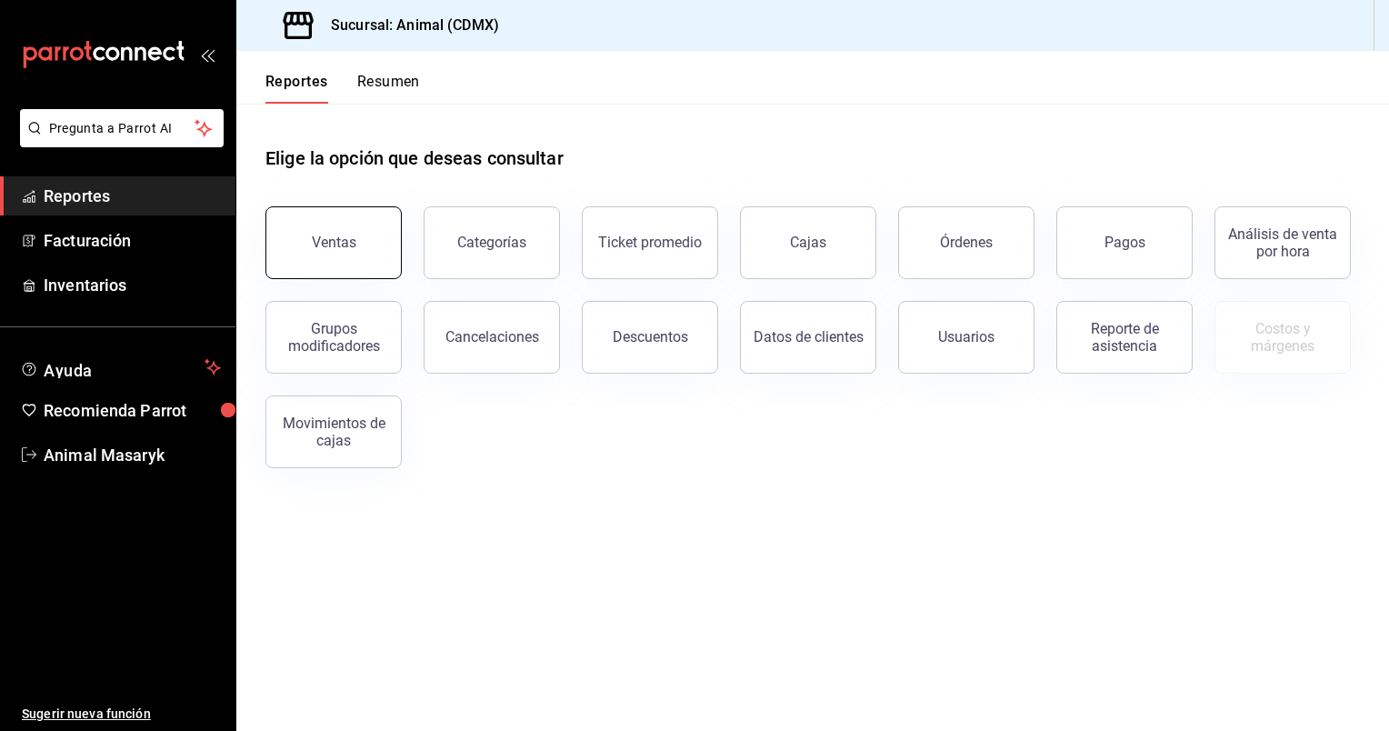
click at [356, 253] on button "Ventas" at bounding box center [333, 242] width 136 height 73
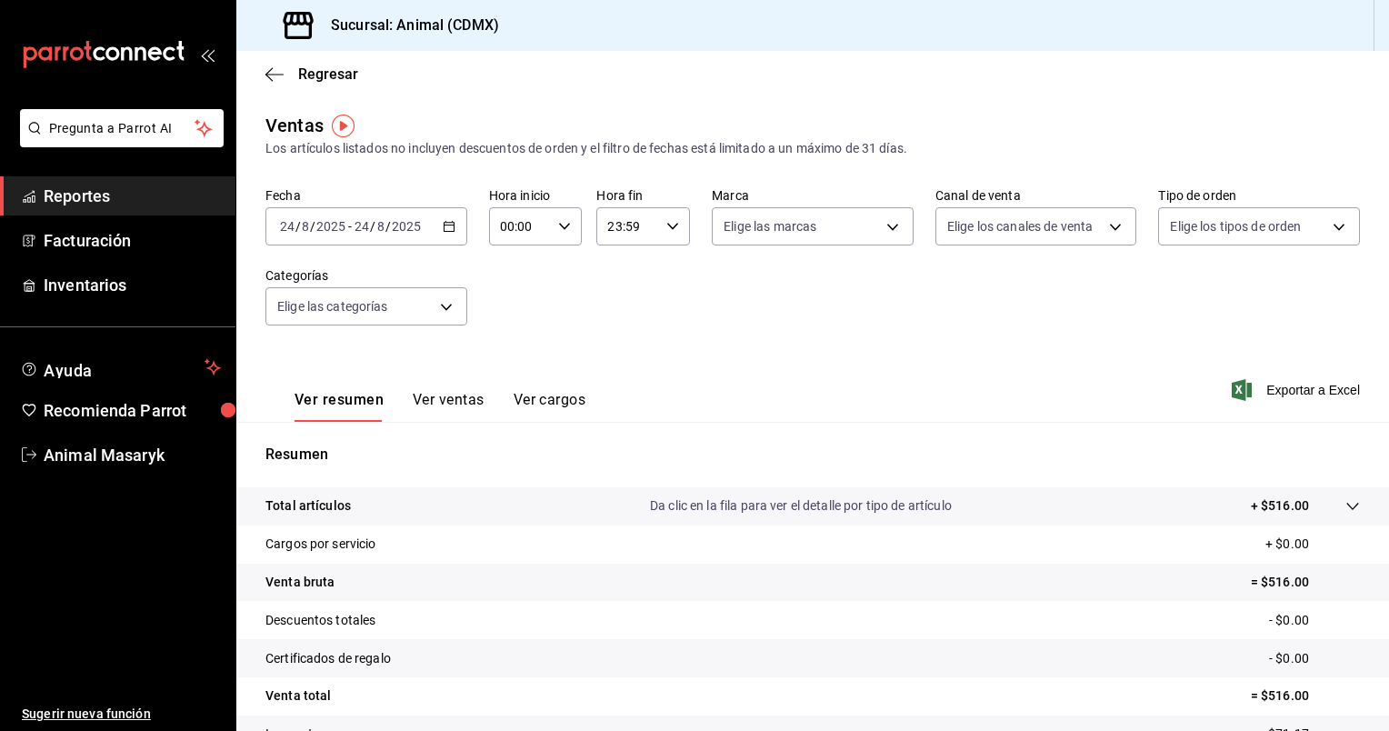
click at [455, 228] on div "2025-08-24 24 / 8 / 2025 - 2025-08-24 24 / 8 / 2025" at bounding box center [366, 226] width 202 height 38
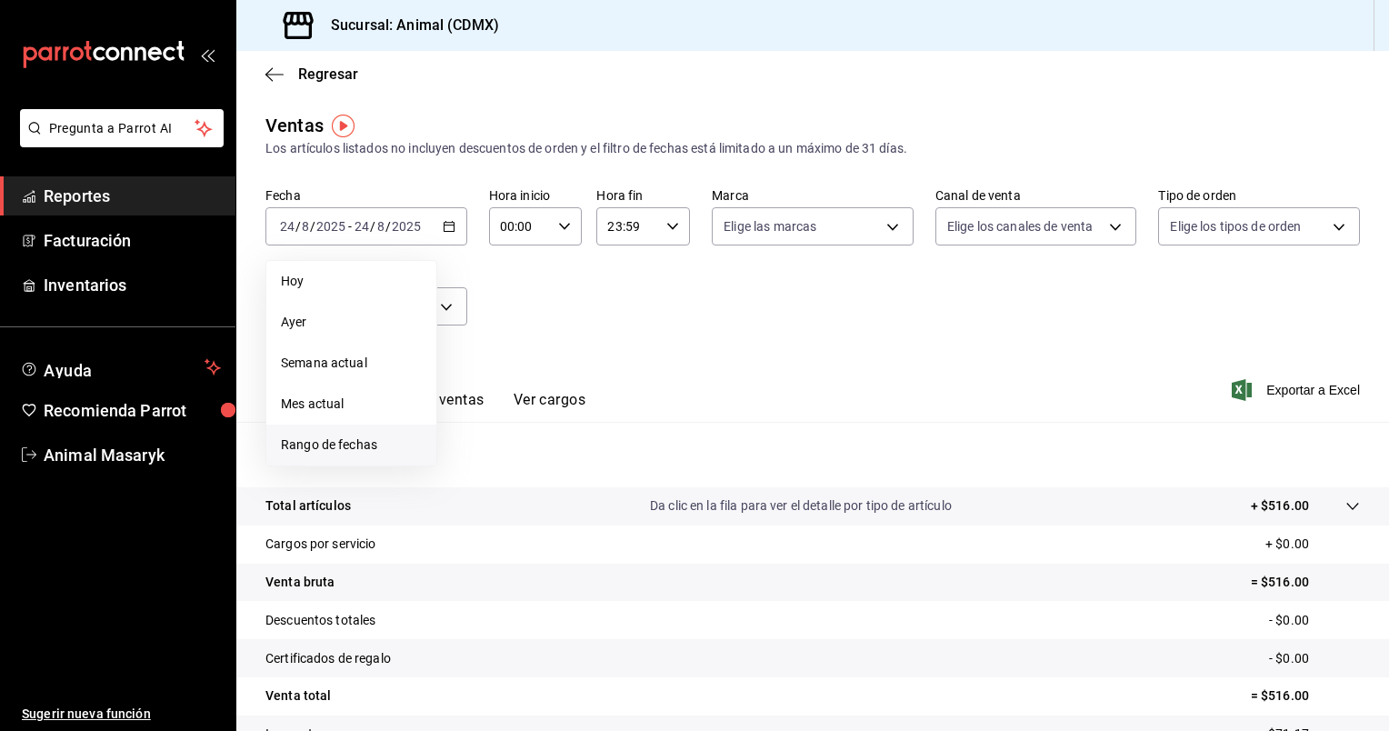
click at [335, 447] on span "Rango de fechas" at bounding box center [351, 444] width 141 height 19
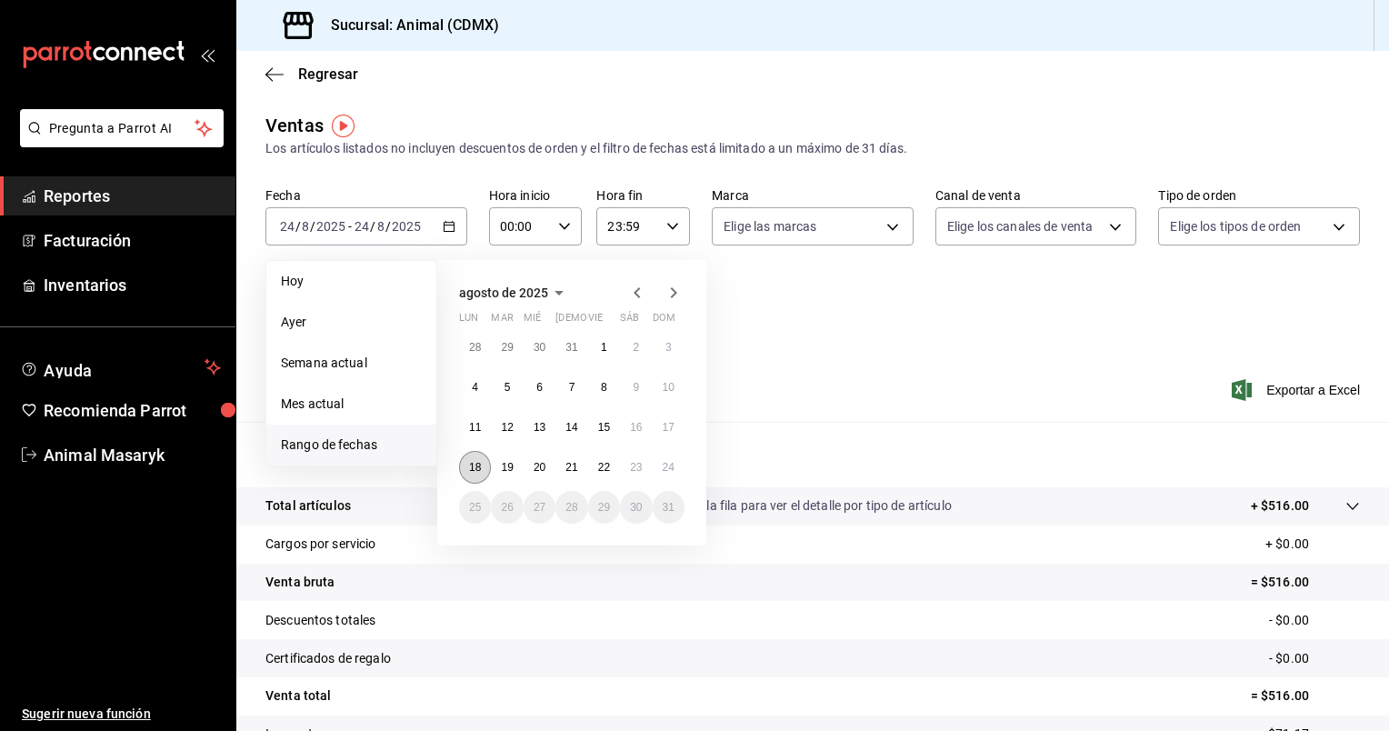
click at [471, 465] on abbr "18" at bounding box center [475, 467] width 12 height 13
click at [672, 473] on button "24" at bounding box center [669, 467] width 32 height 33
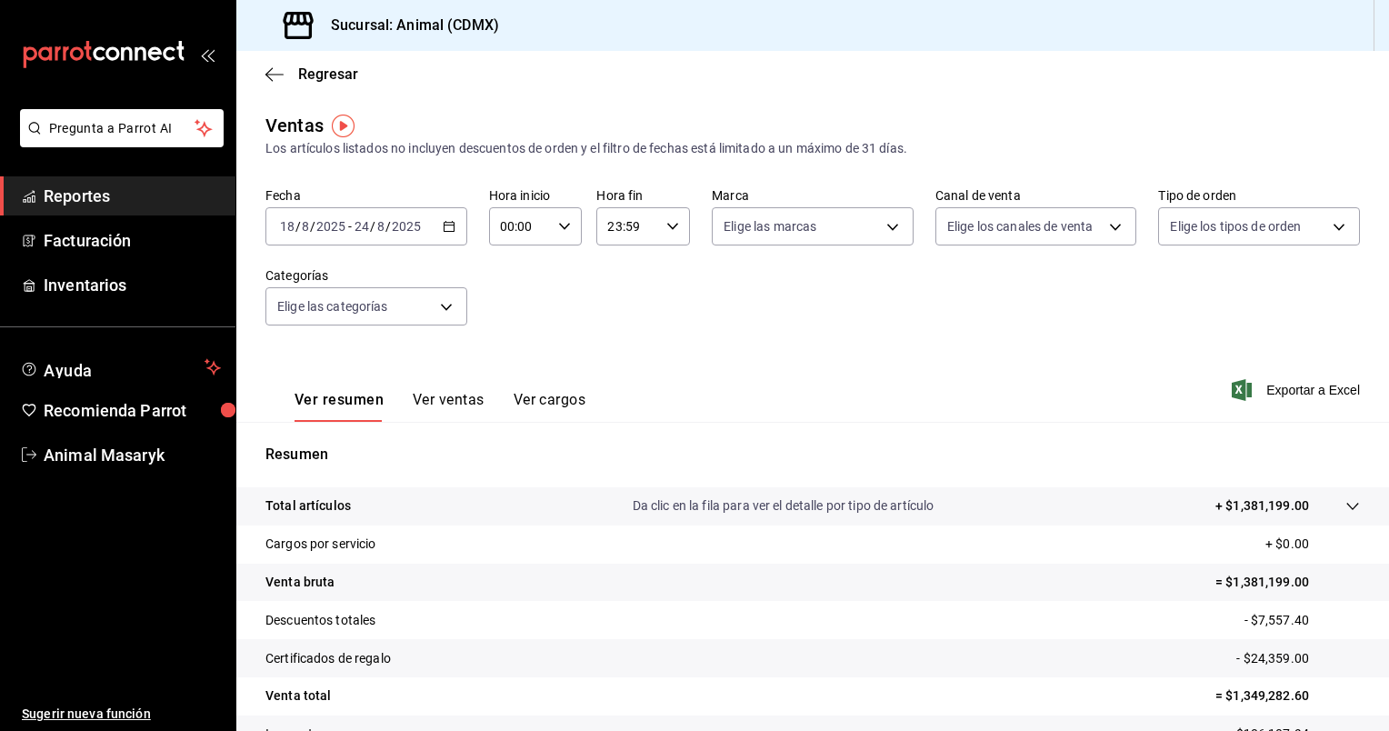
click at [564, 222] on icon "button" at bounding box center [564, 226] width 13 height 13
click at [514, 353] on span "05" at bounding box center [509, 347] width 17 height 15
type input "05:00"
click at [673, 230] on div at bounding box center [694, 365] width 1389 height 731
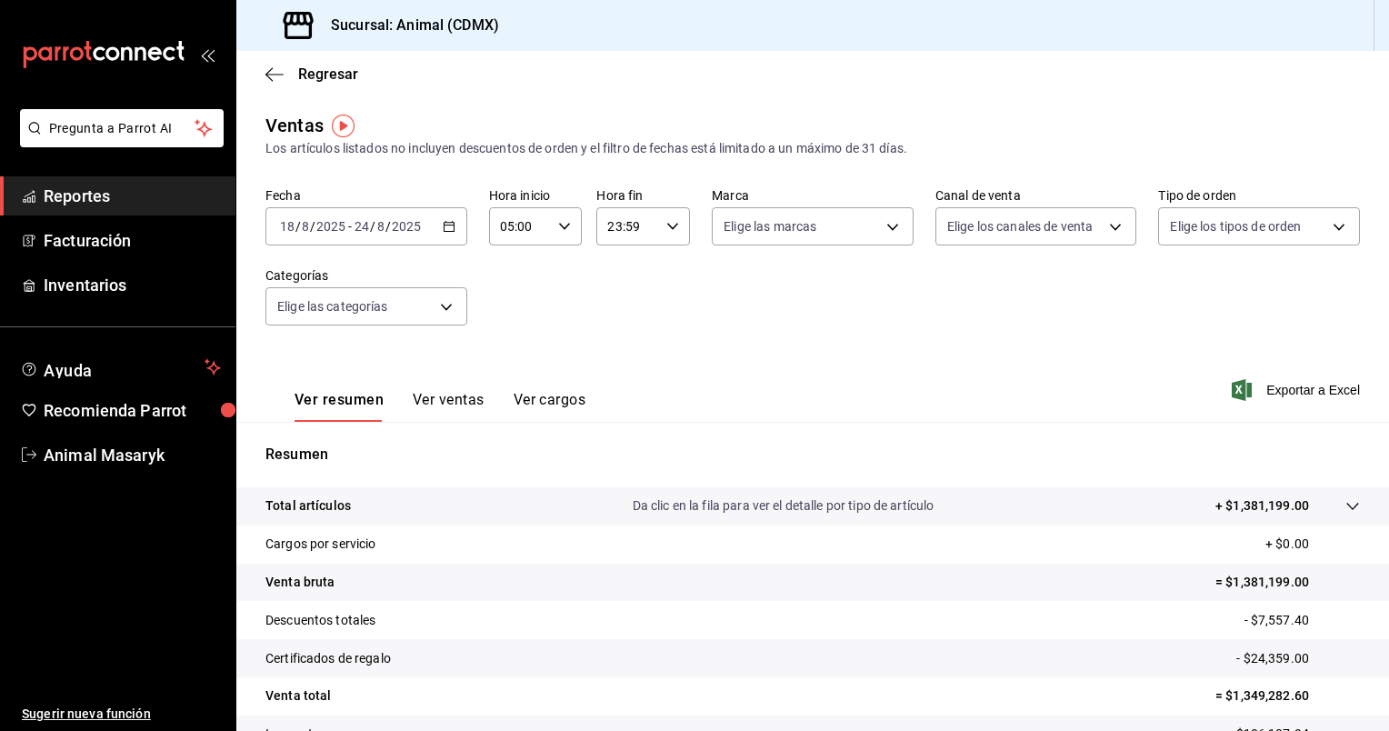
click at [673, 228] on icon "button" at bounding box center [672, 226] width 13 height 13
click at [607, 345] on span "05" at bounding box center [615, 340] width 17 height 15
click at [651, 257] on button "00" at bounding box center [662, 273] width 39 height 36
type input "05:00"
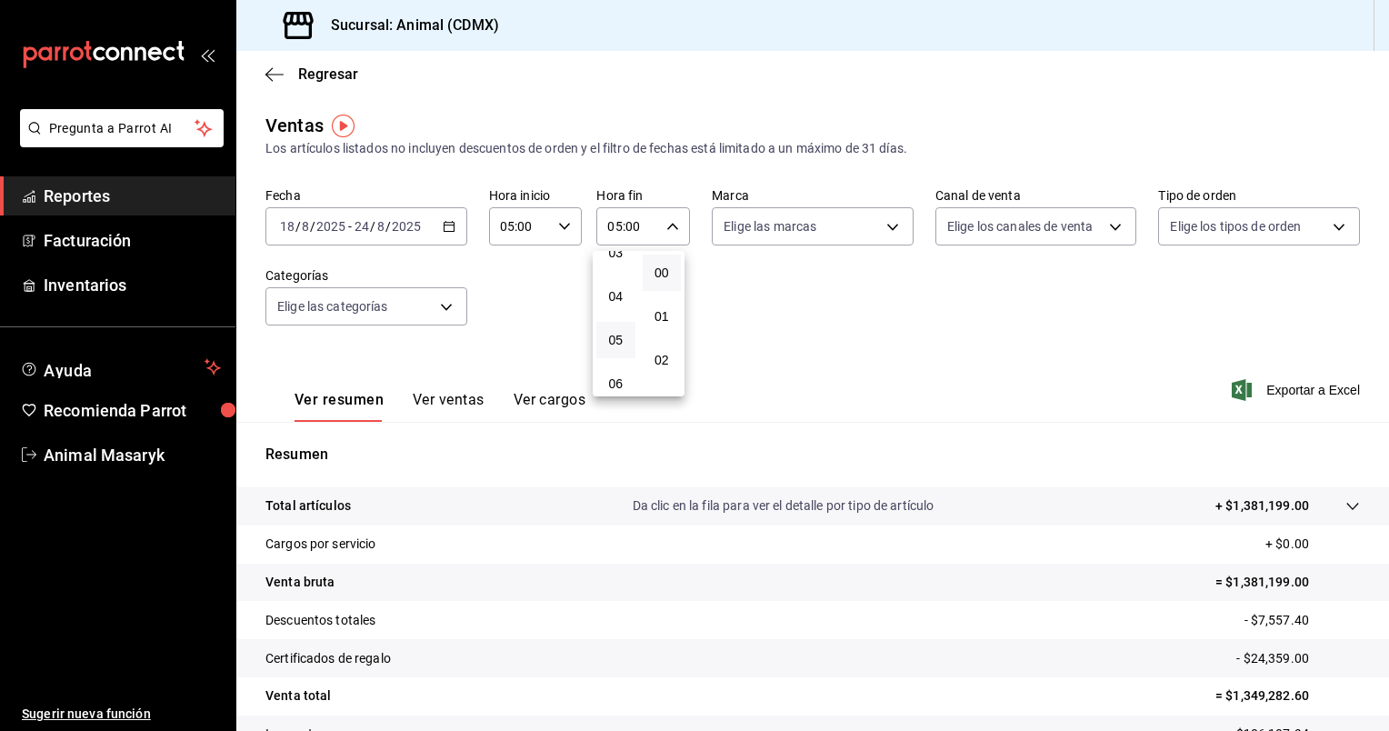
click at [889, 228] on div at bounding box center [694, 365] width 1389 height 731
click at [889, 228] on body "Pregunta a Parrot AI Reportes Facturación Inventarios Ayuda Recomienda Parrot A…" at bounding box center [694, 365] width 1389 height 731
click at [785, 302] on span "Ver todas" at bounding box center [783, 296] width 55 height 19
type input "cb0f6aec-1481-4e37-861c-bab9b3a65b14"
checkbox input "true"
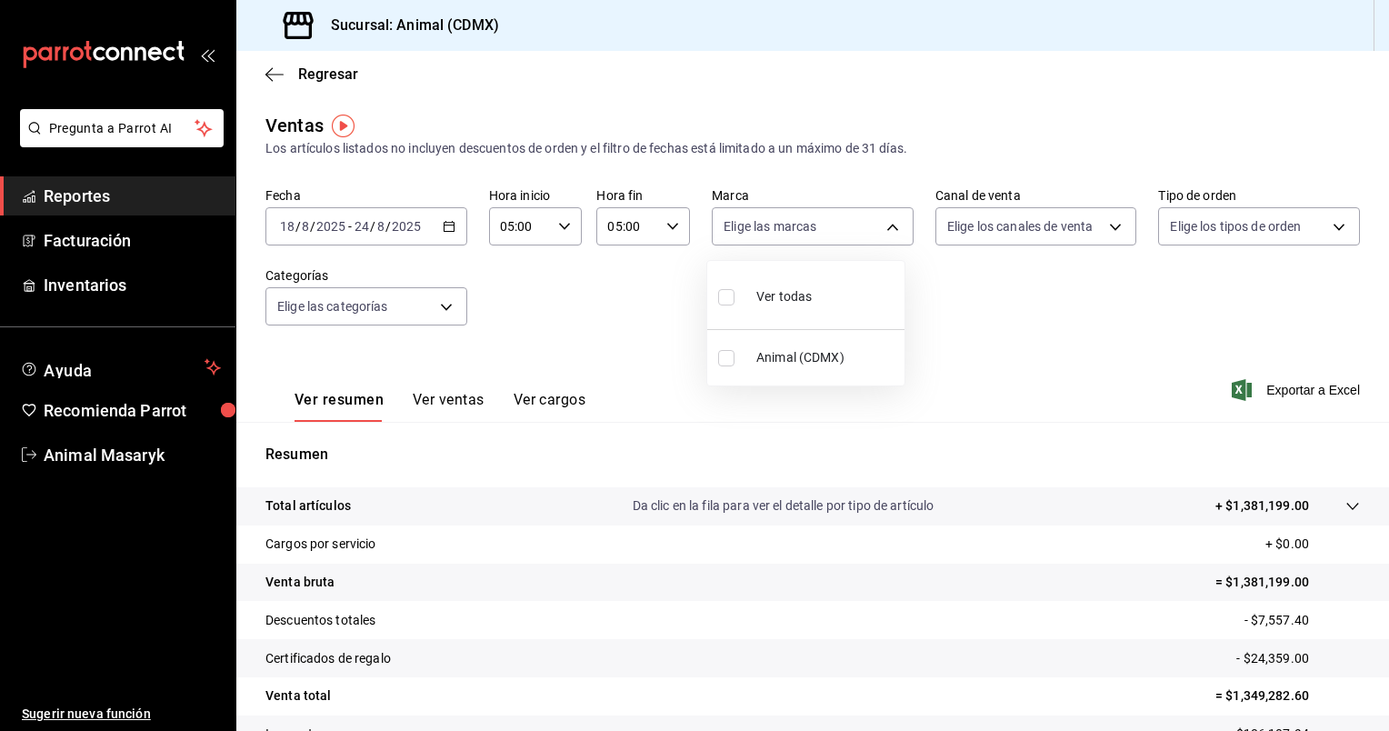
checkbox input "true"
click at [1107, 228] on div at bounding box center [694, 365] width 1389 height 731
click at [1107, 228] on body "Pregunta a Parrot AI Reportes Facturación Inventarios Ayuda Recomienda Parrot A…" at bounding box center [694, 365] width 1389 height 731
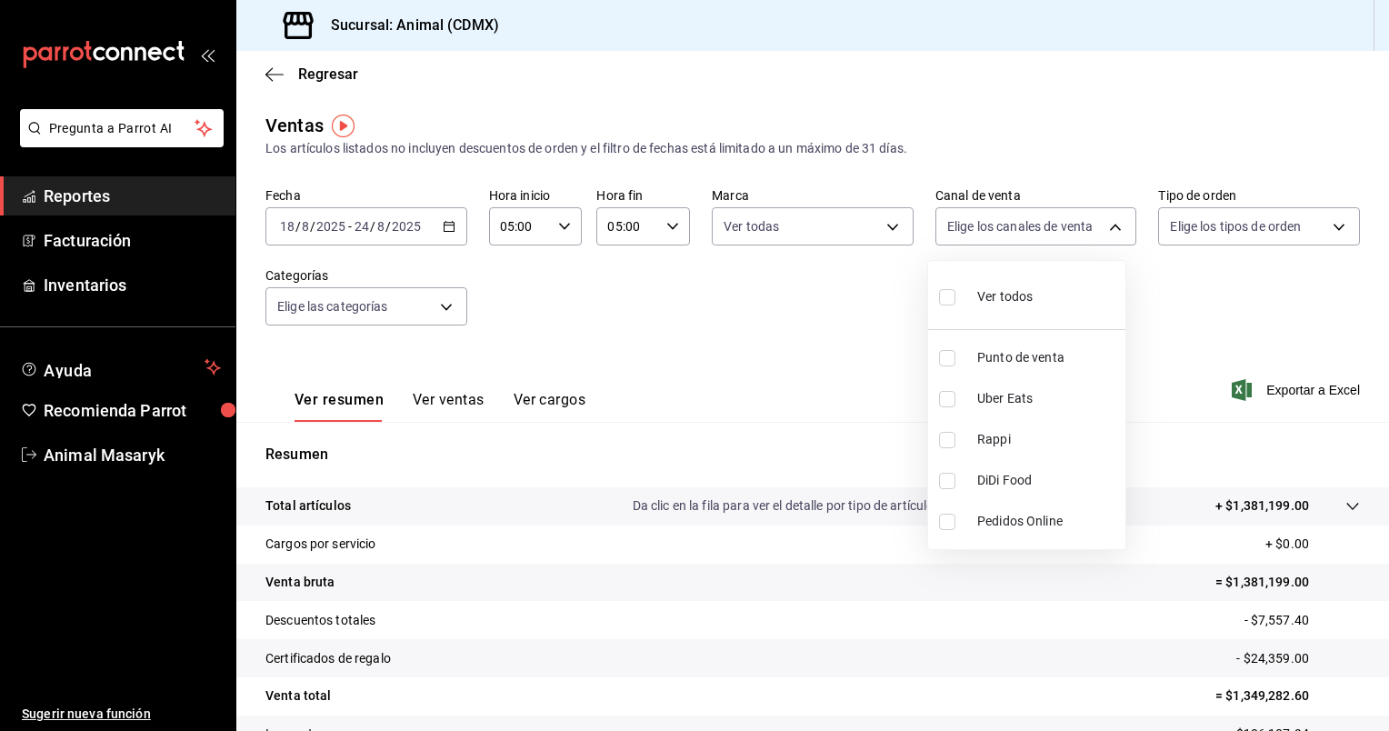
click at [979, 296] on span "Ver todos" at bounding box center [1004, 296] width 55 height 19
type input "PARROT,UBER_EATS,RAPPI,DIDI_FOOD,ONLINE"
checkbox input "true"
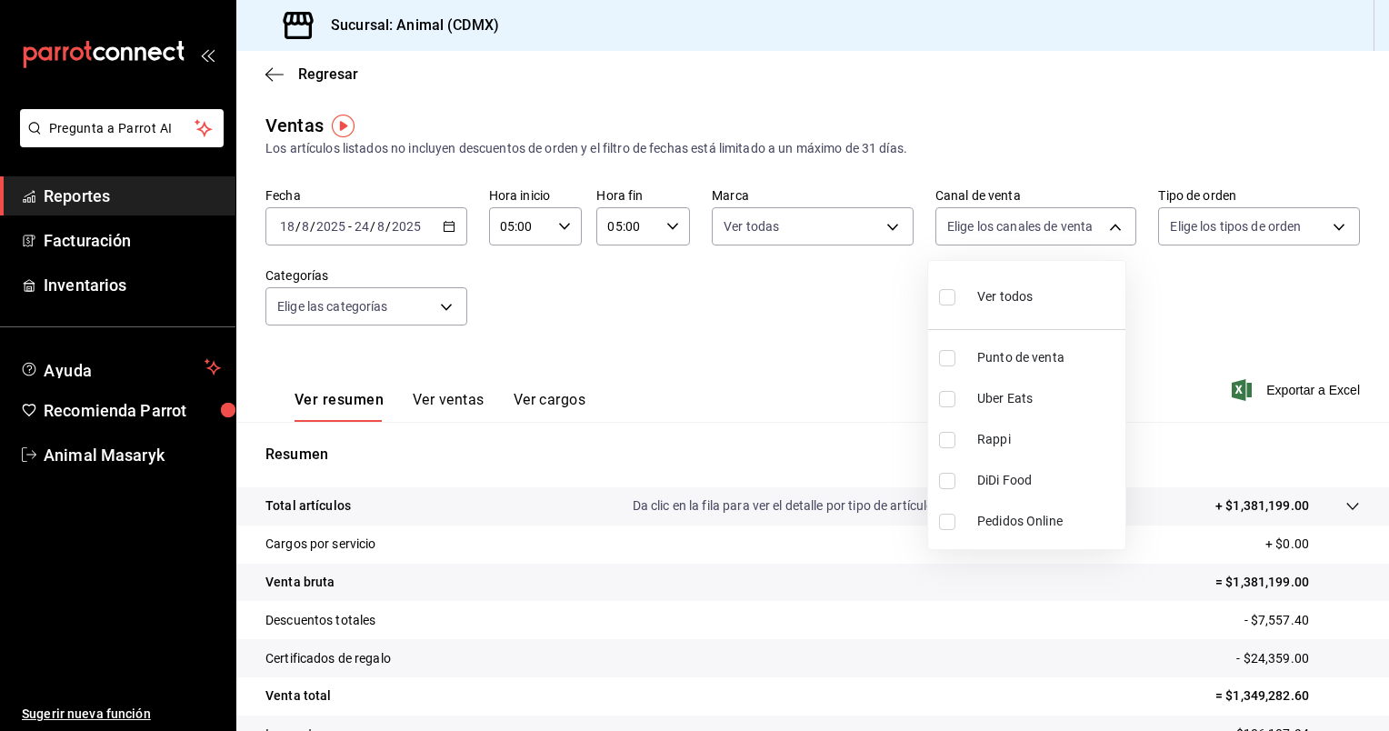
checkbox input "true"
click at [1329, 231] on div at bounding box center [694, 365] width 1389 height 731
click at [1329, 231] on body "Pregunta a Parrot AI Reportes Facturación Inventarios Ayuda Recomienda Parrot A…" at bounding box center [694, 365] width 1389 height 731
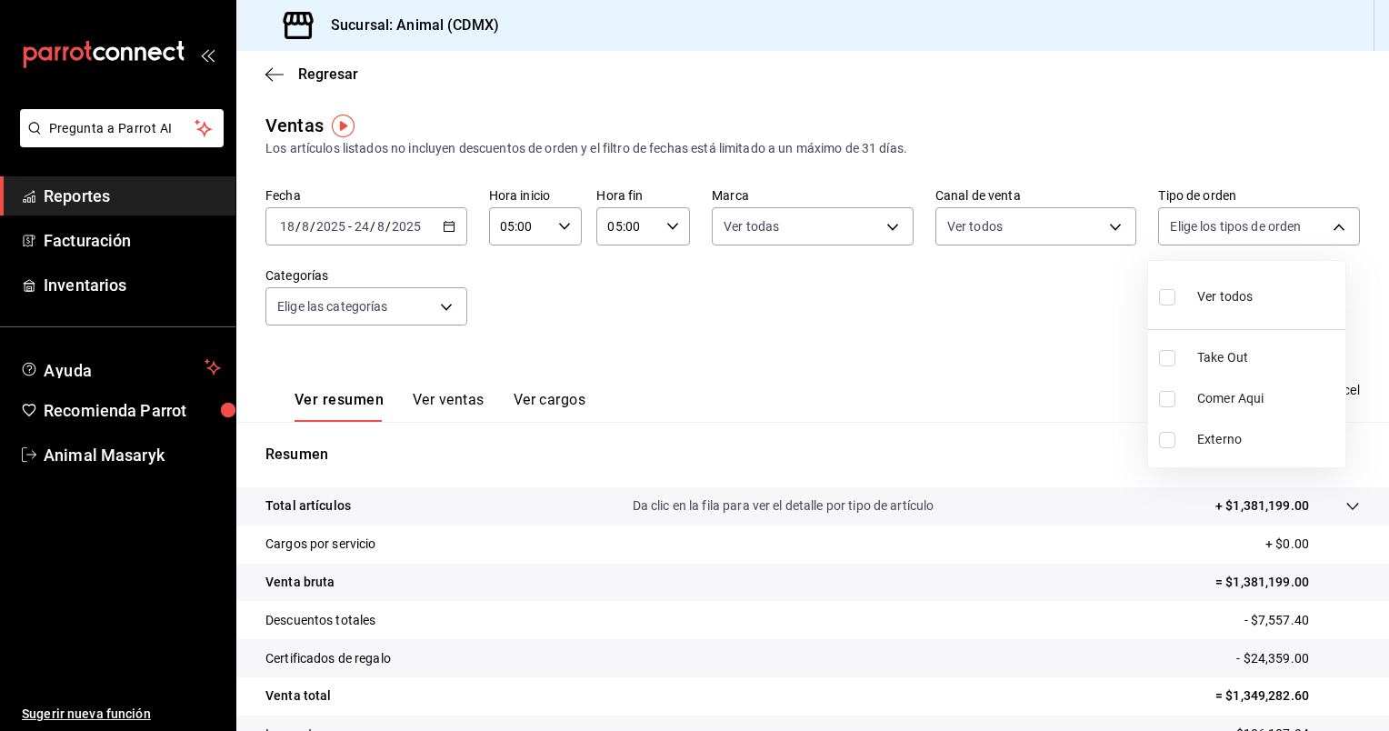
click at [1210, 298] on span "Ver todos" at bounding box center [1224, 296] width 55 height 19
type input "ad44a823-99d3-4372-a913-4cf57f2a9ac0,b8ee5ff1-85c8-4a81-aa51-555e6c8ba0c6,EXTER…"
checkbox input "true"
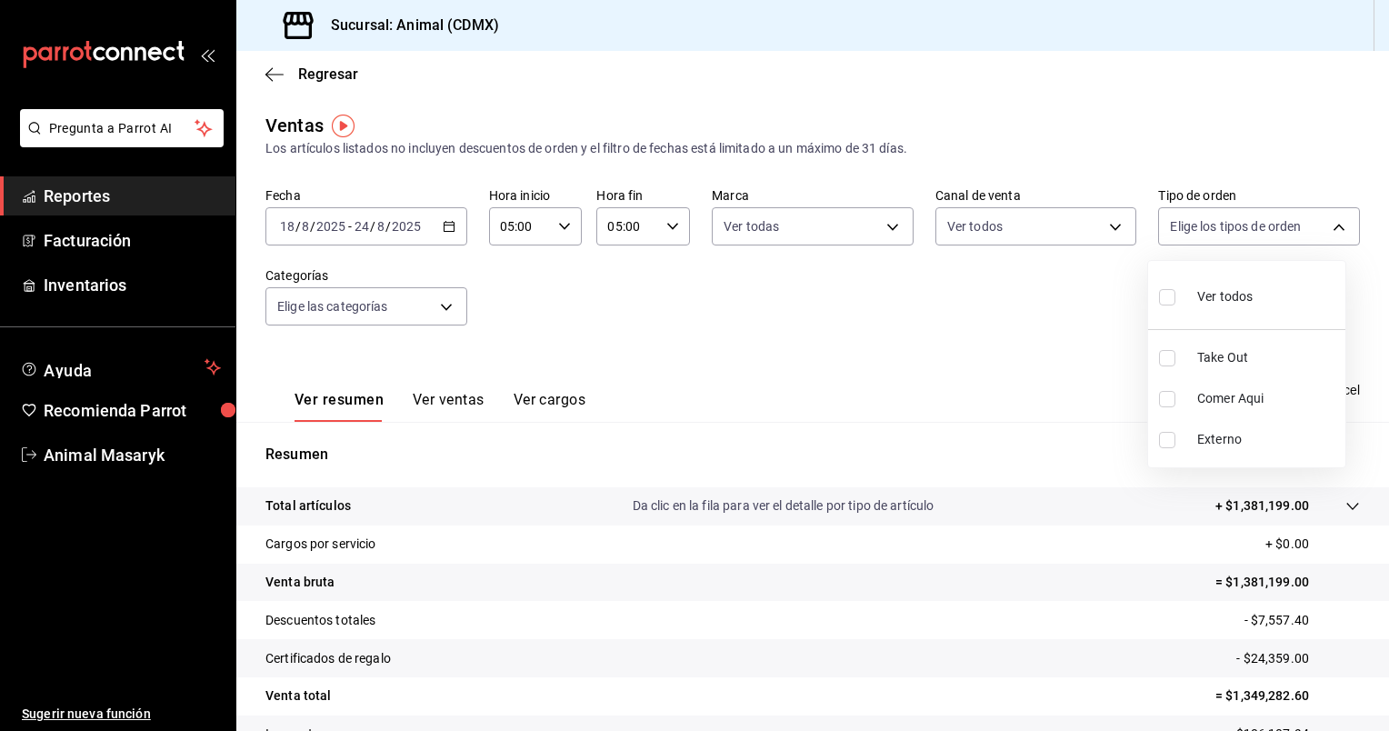
checkbox input "true"
click at [437, 306] on div at bounding box center [694, 365] width 1389 height 731
click at [437, 306] on body "Pregunta a Parrot AI Reportes Facturación Inventarios Ayuda Recomienda Parrot A…" at bounding box center [694, 365] width 1389 height 731
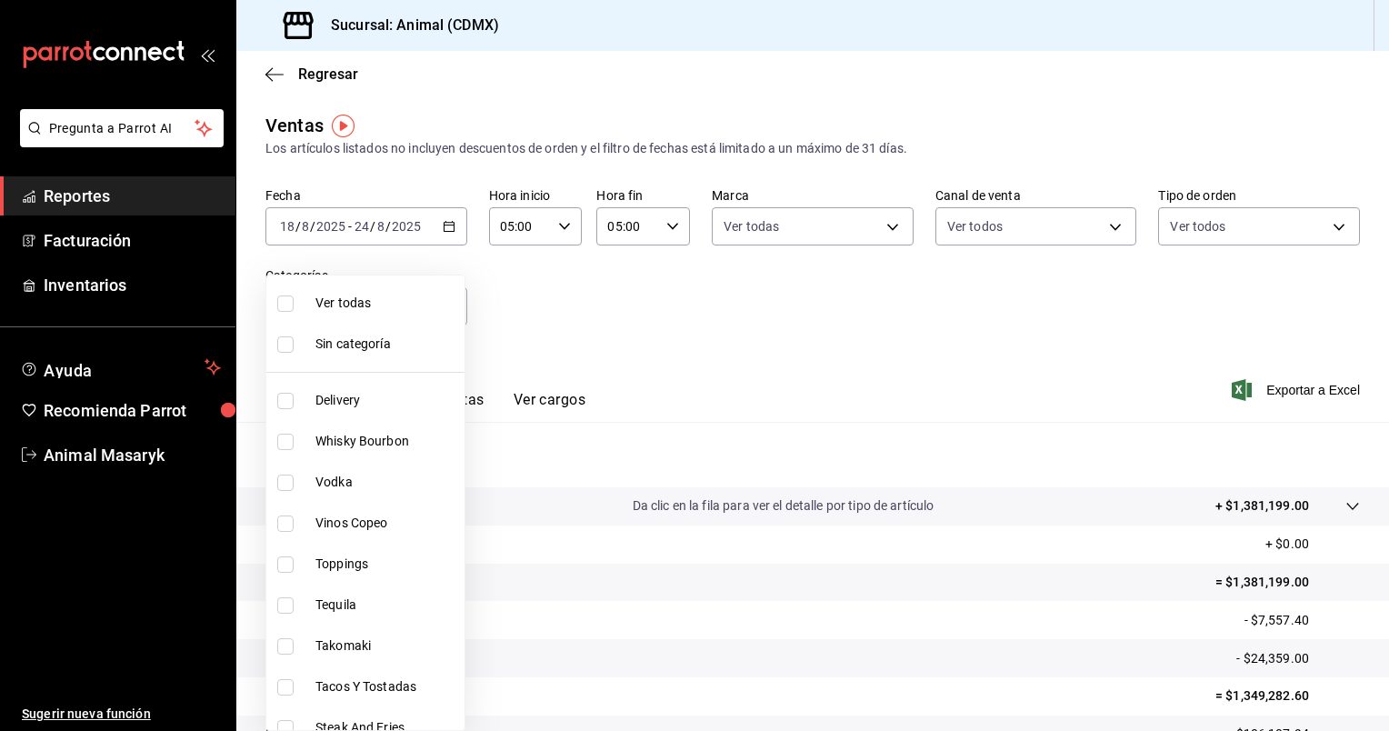
click at [375, 305] on span "Ver todas" at bounding box center [386, 303] width 142 height 19
type input "281688af-6220-48ae-86b9-ca5e6f63eb3e,2ffeebaa-176c-4024-95f8-553ffecca8da,37769…"
checkbox input "true"
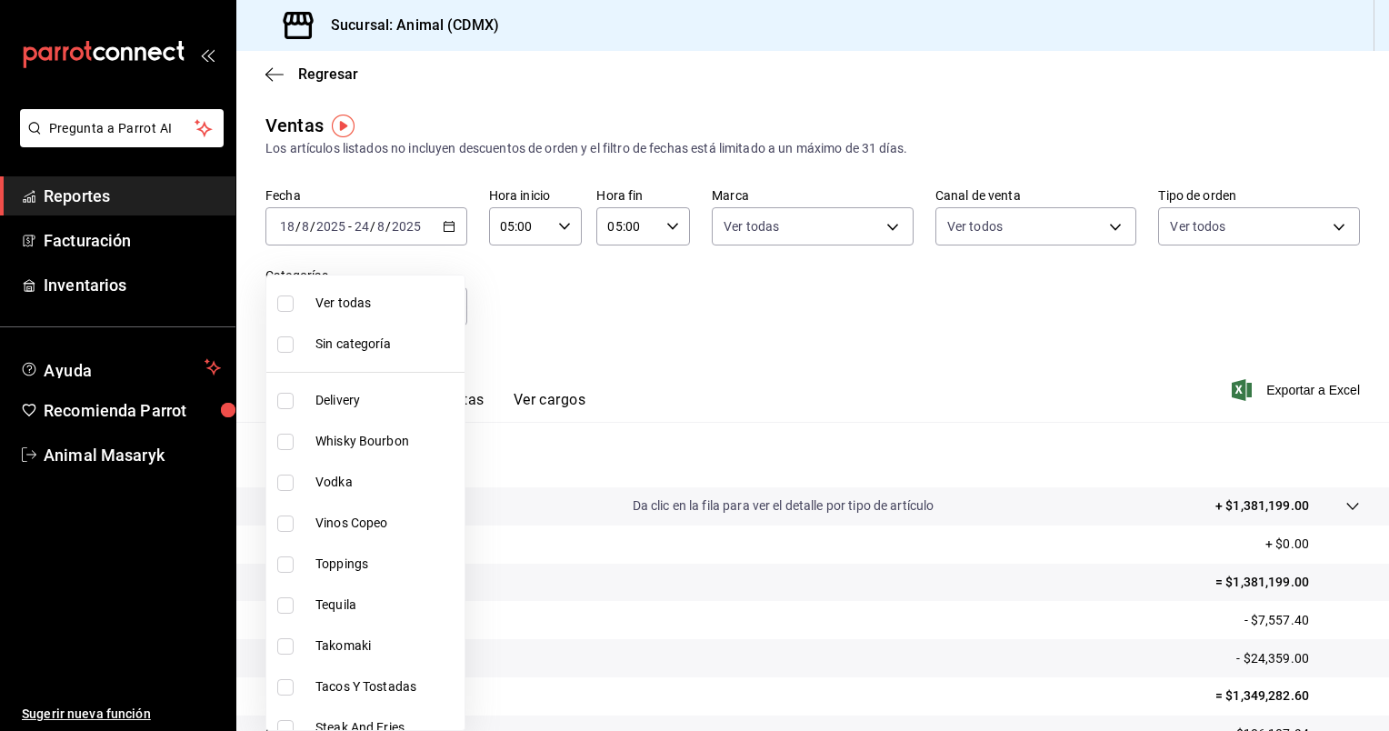
checkbox input "true"
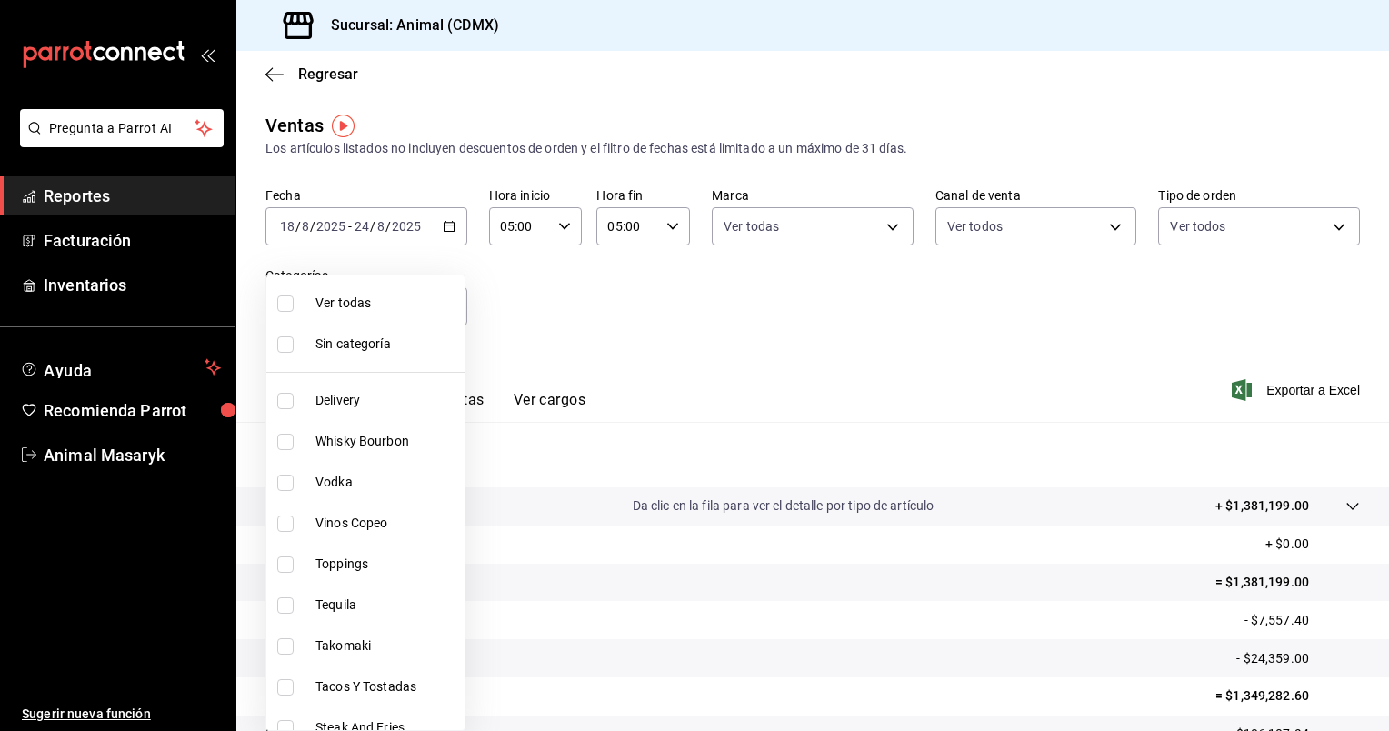
checkbox input "true"
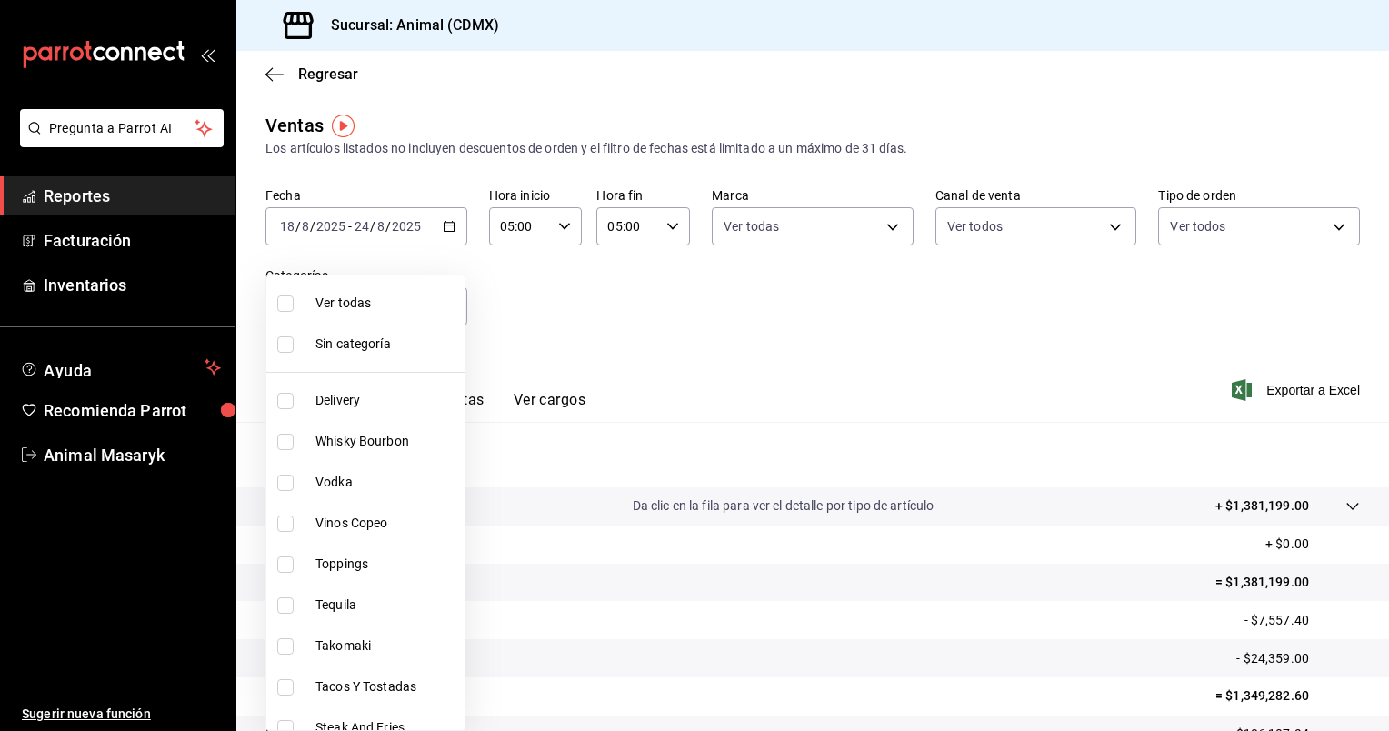
checkbox input "true"
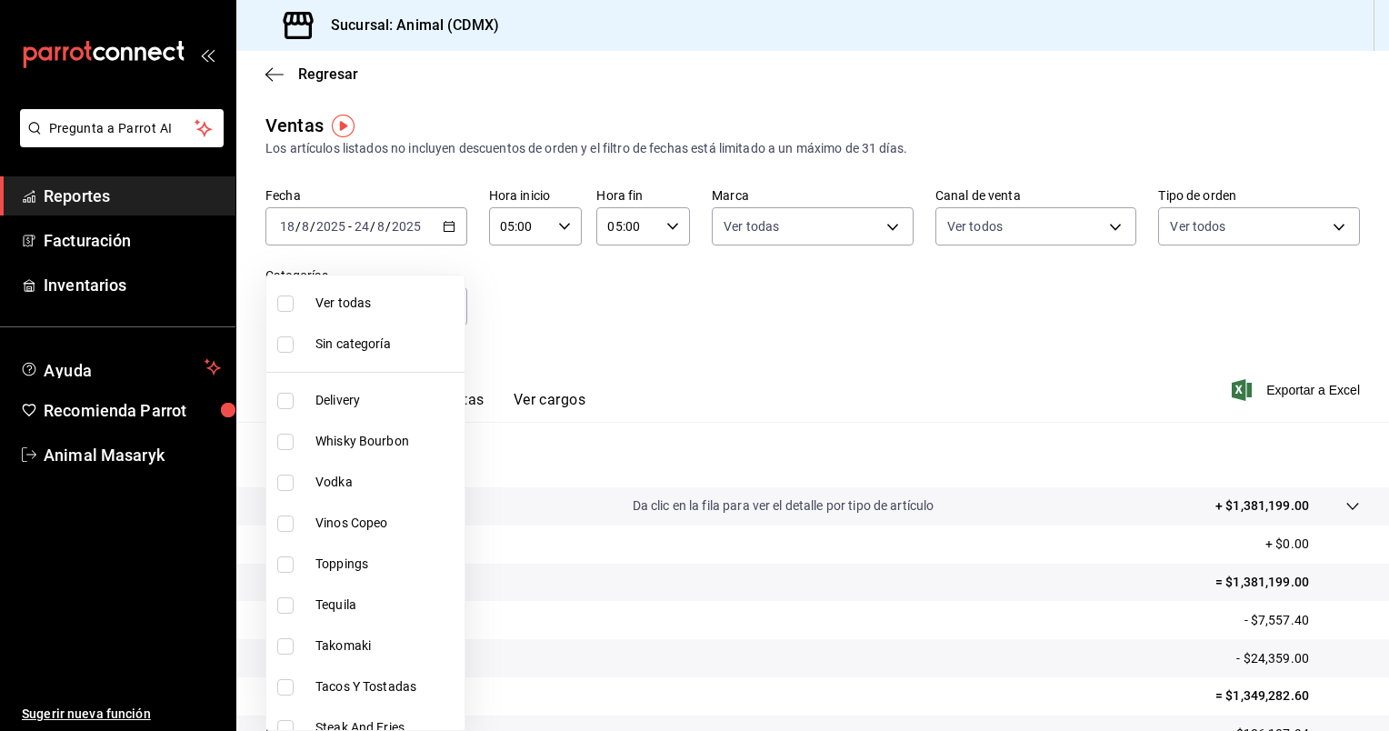
checkbox input "true"
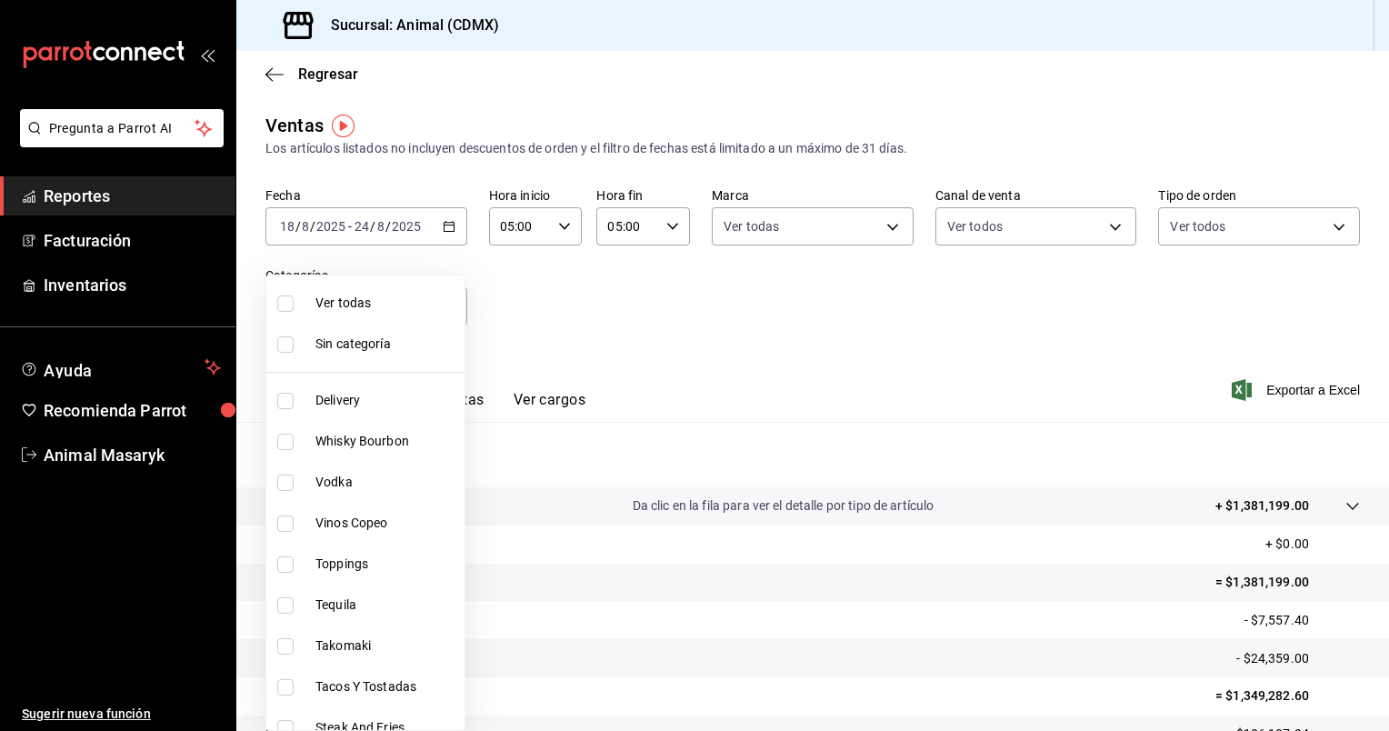
checkbox input "true"
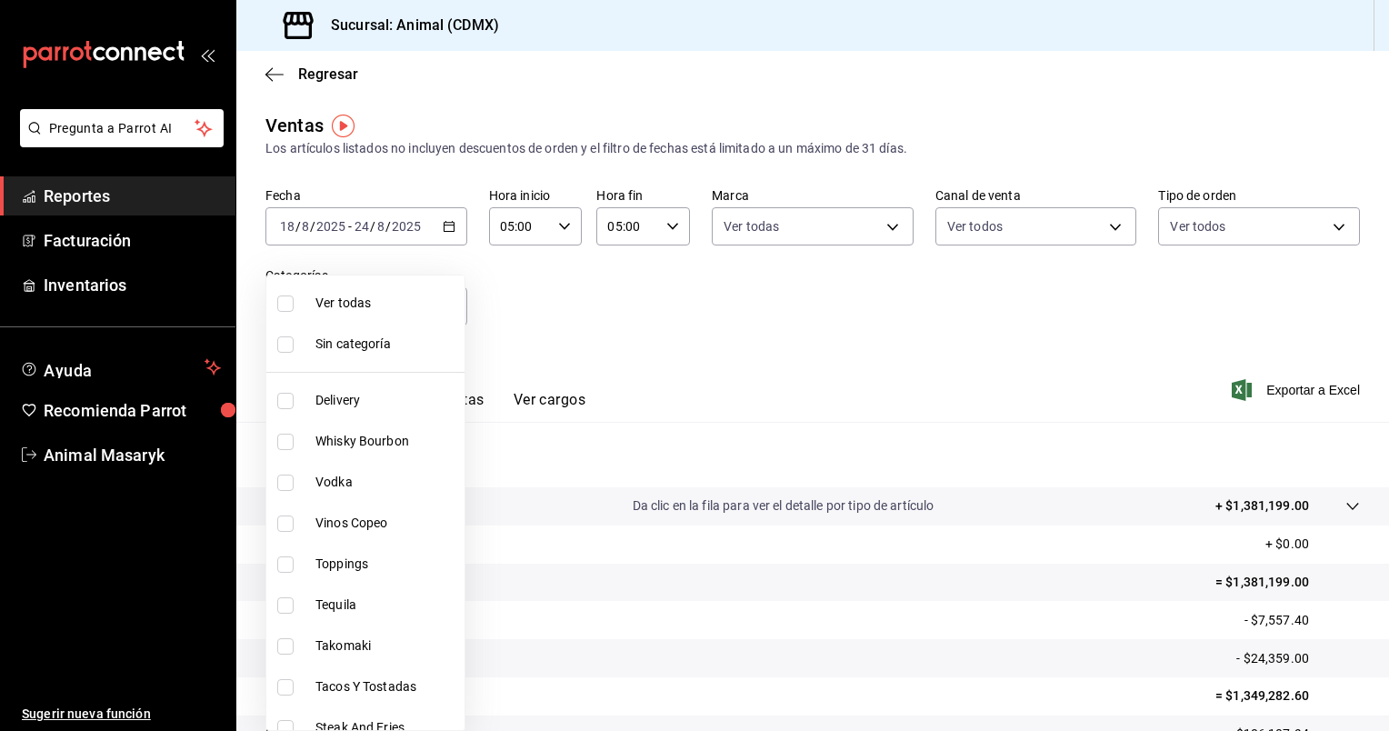
checkbox input "true"
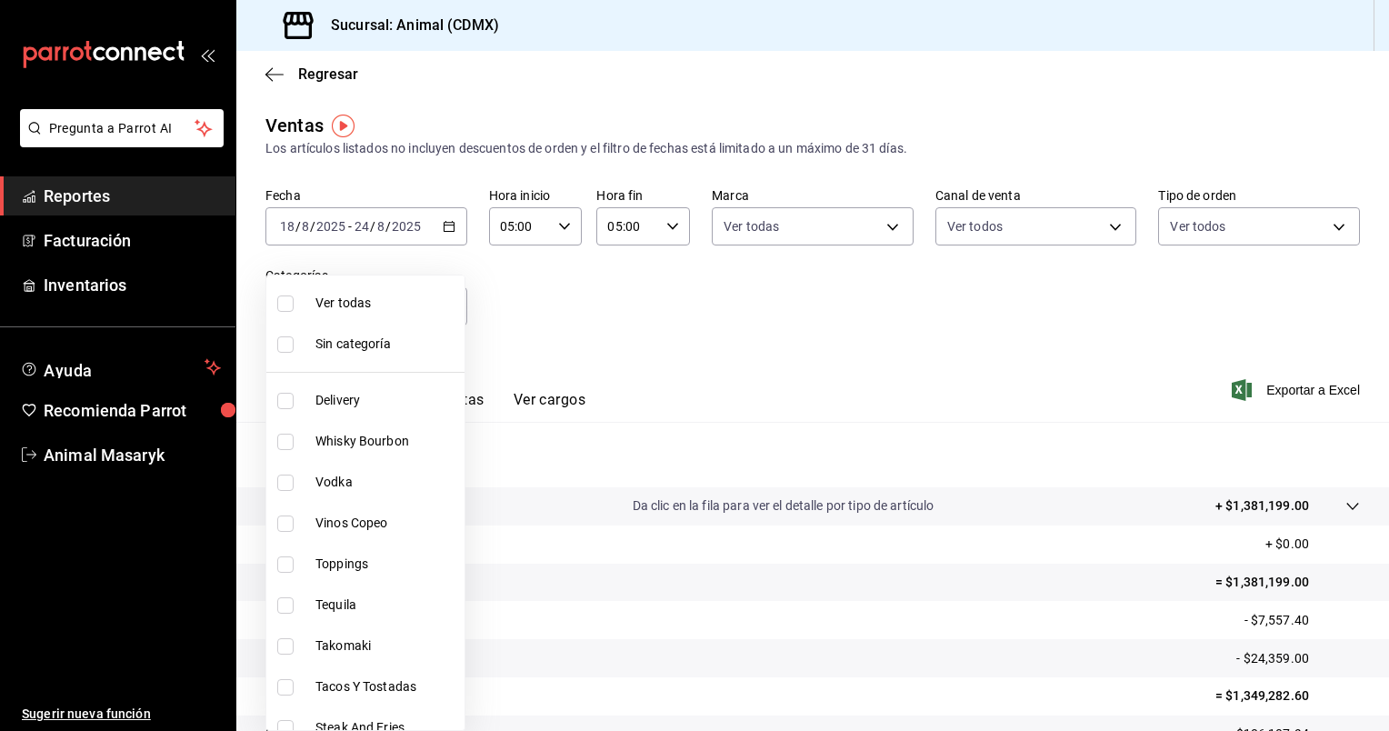
checkbox input "true"
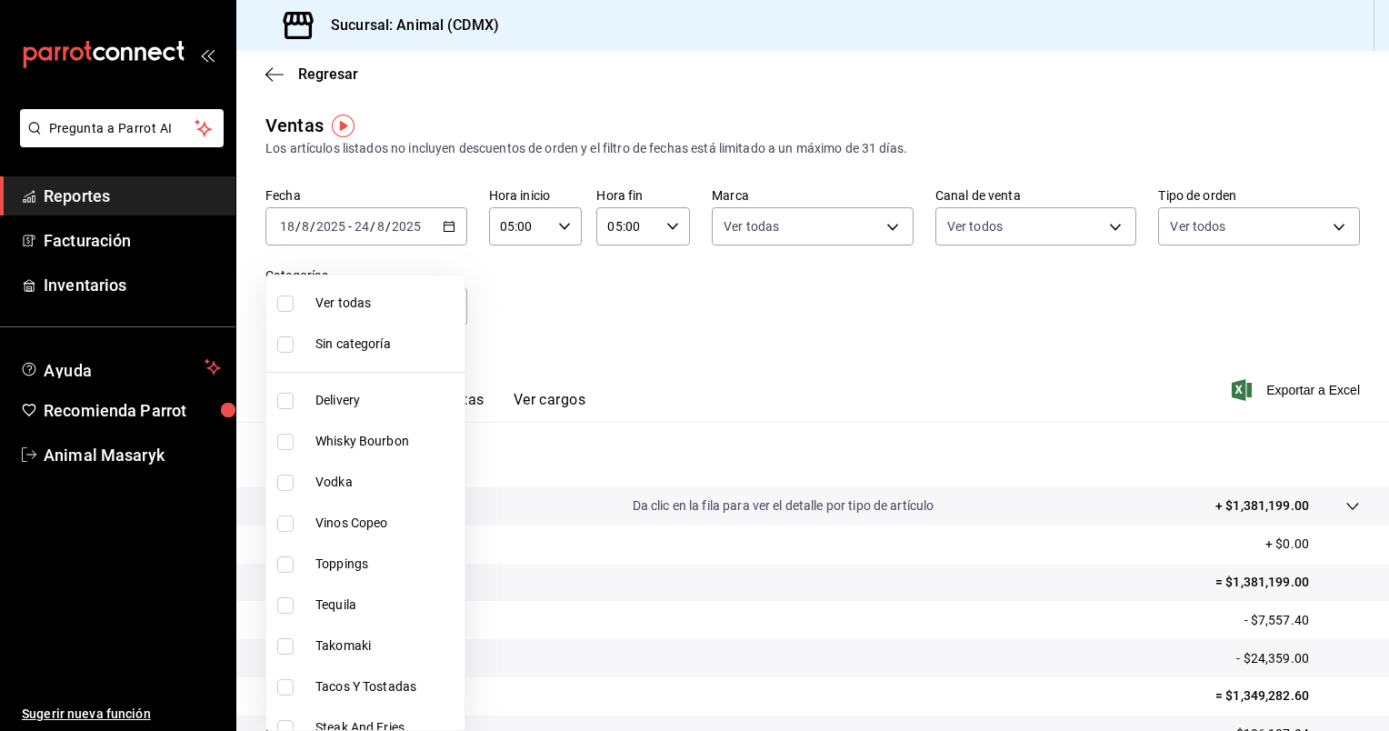
checkbox input "true"
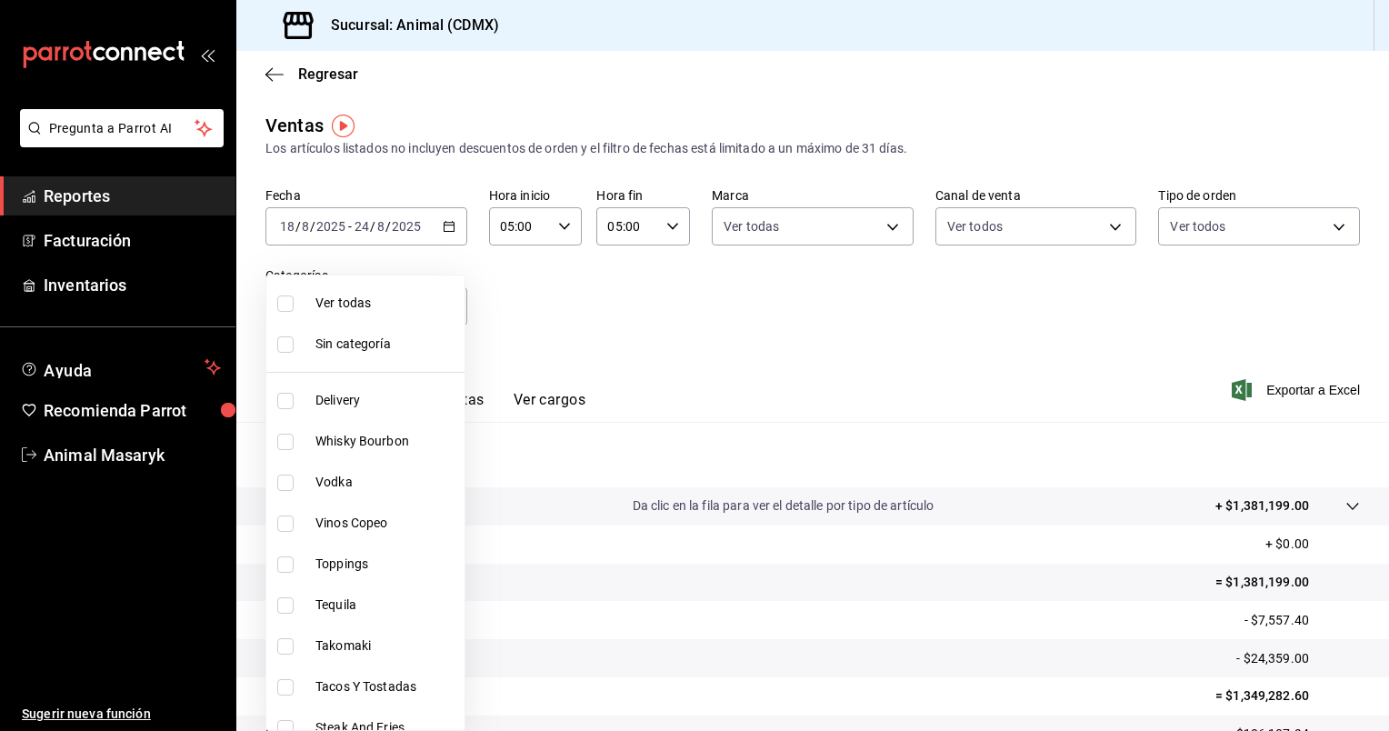
checkbox input "true"
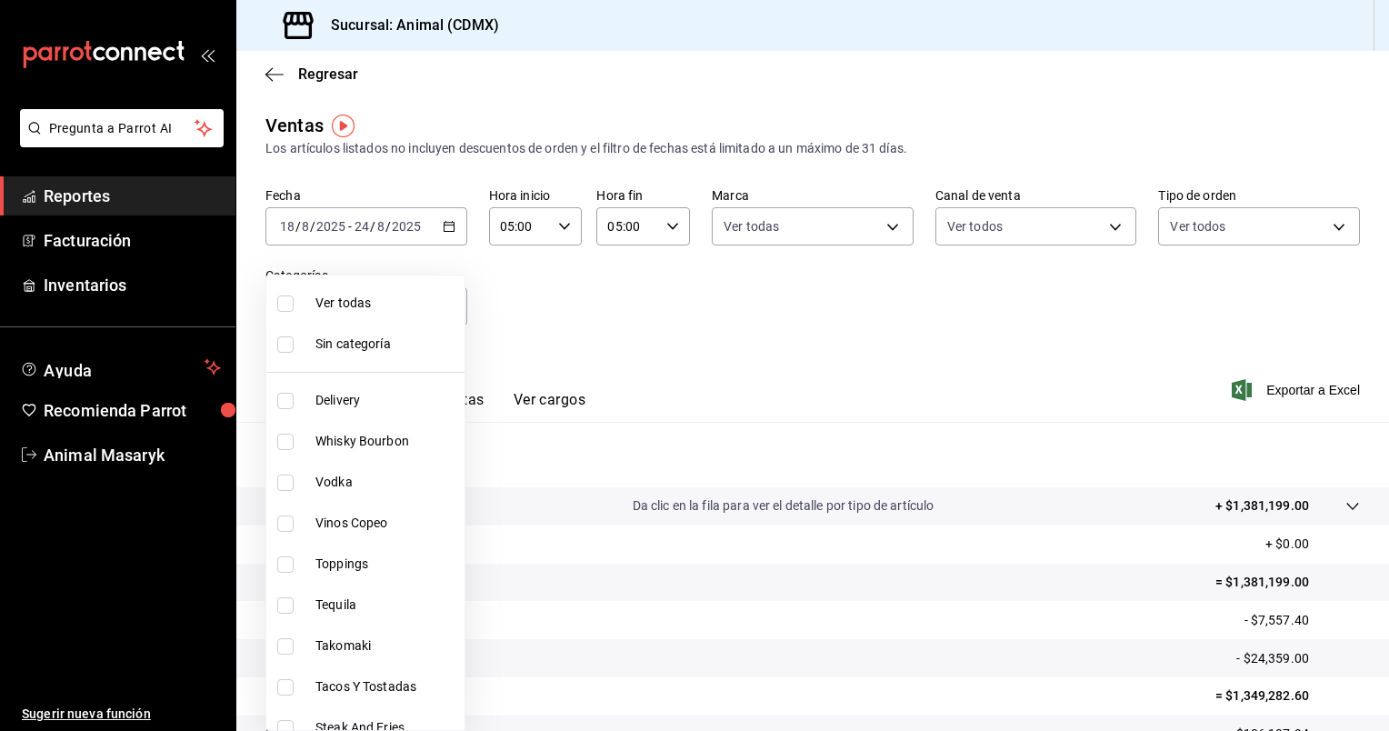
checkbox input "true"
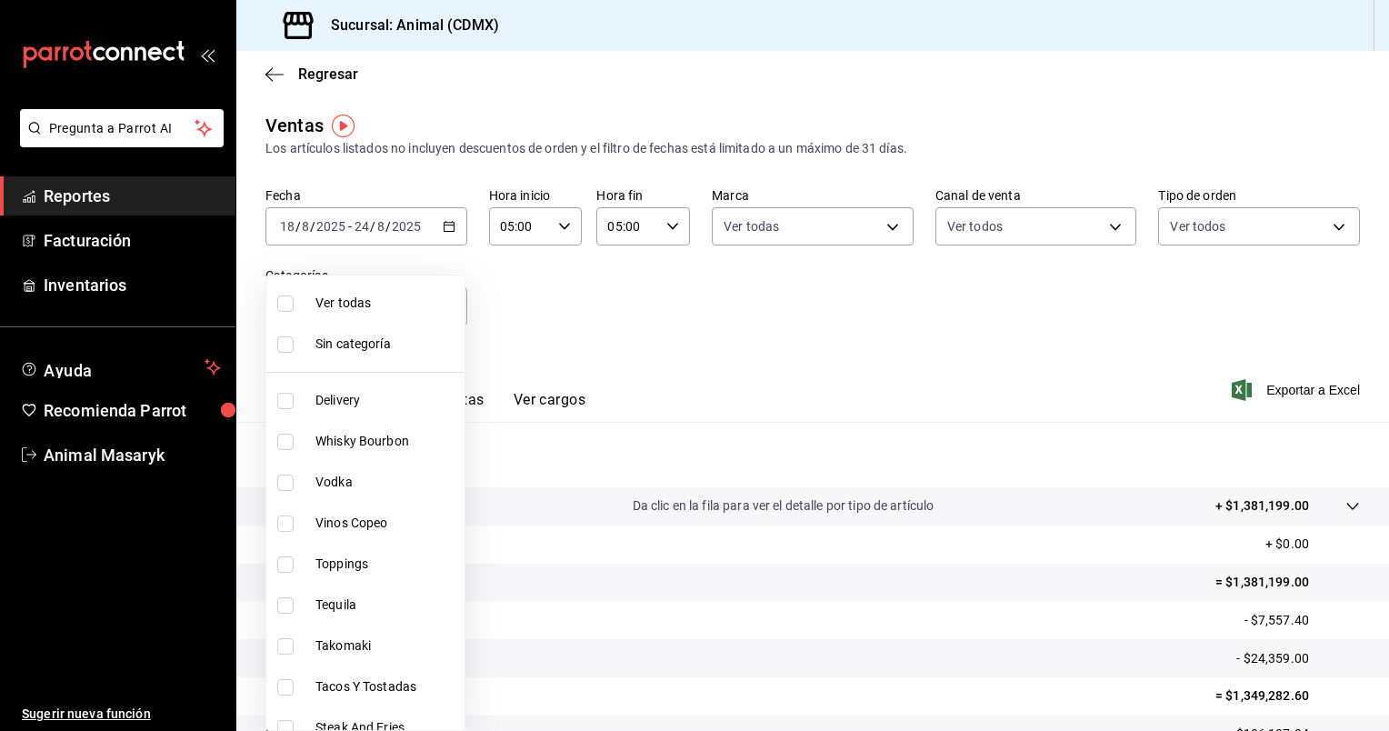
checkbox input "true"
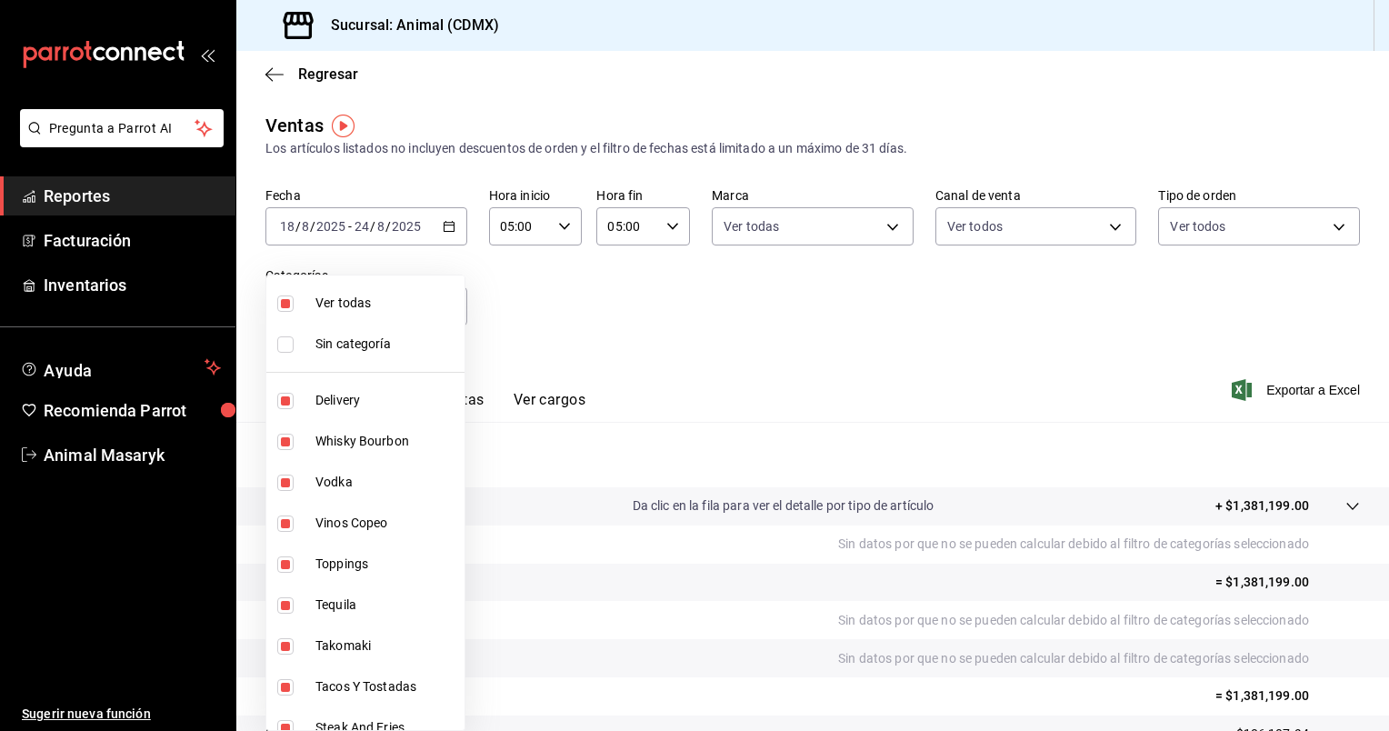
click at [542, 322] on div at bounding box center [694, 365] width 1389 height 731
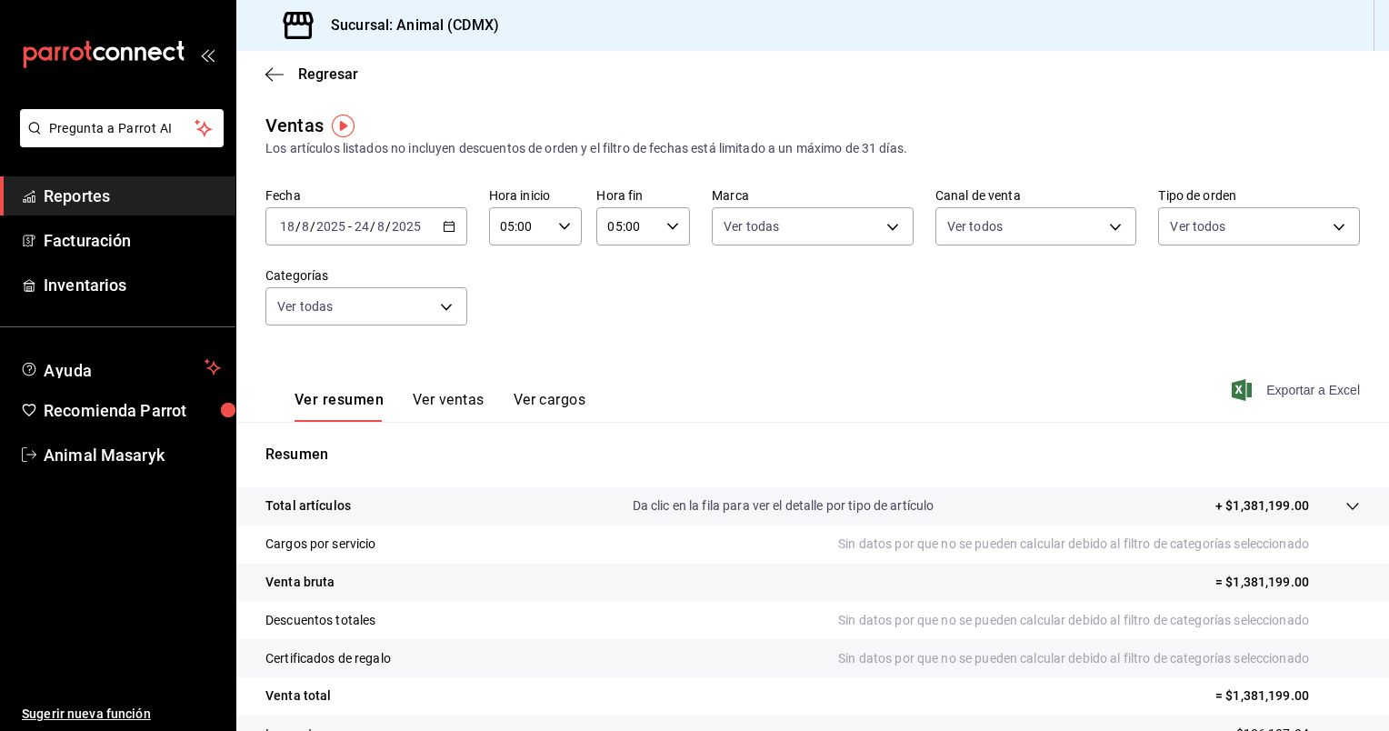
click at [1254, 395] on span "Exportar a Excel" at bounding box center [1298, 390] width 125 height 22
